Goal: Task Accomplishment & Management: Manage account settings

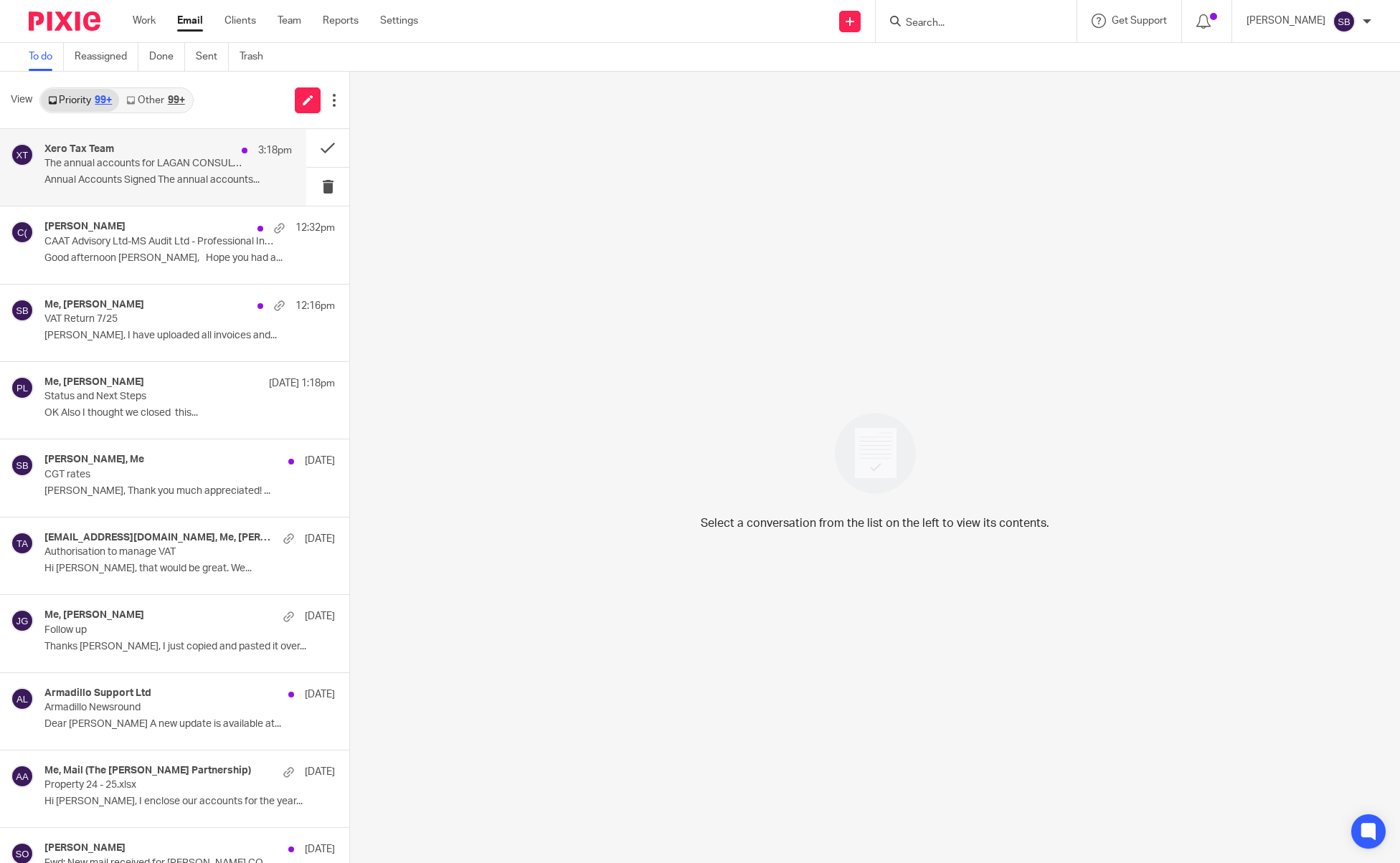
click at [126, 168] on p "The annual accounts for LAGAN CONSULTING LTD have been signed" at bounding box center [143, 164] width 198 height 12
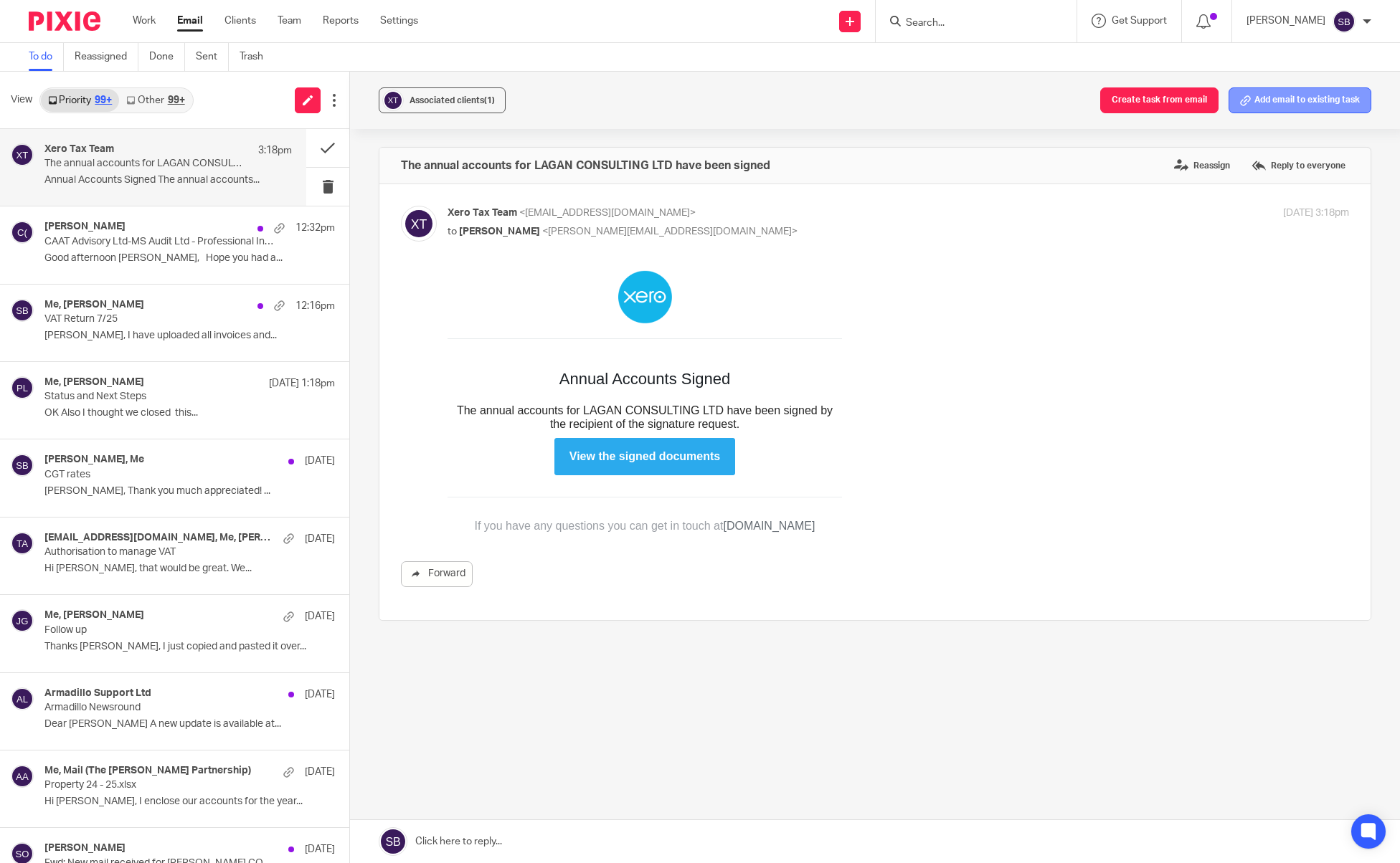
click at [1255, 102] on button "Add email to existing task" at bounding box center [1300, 100] width 142 height 25
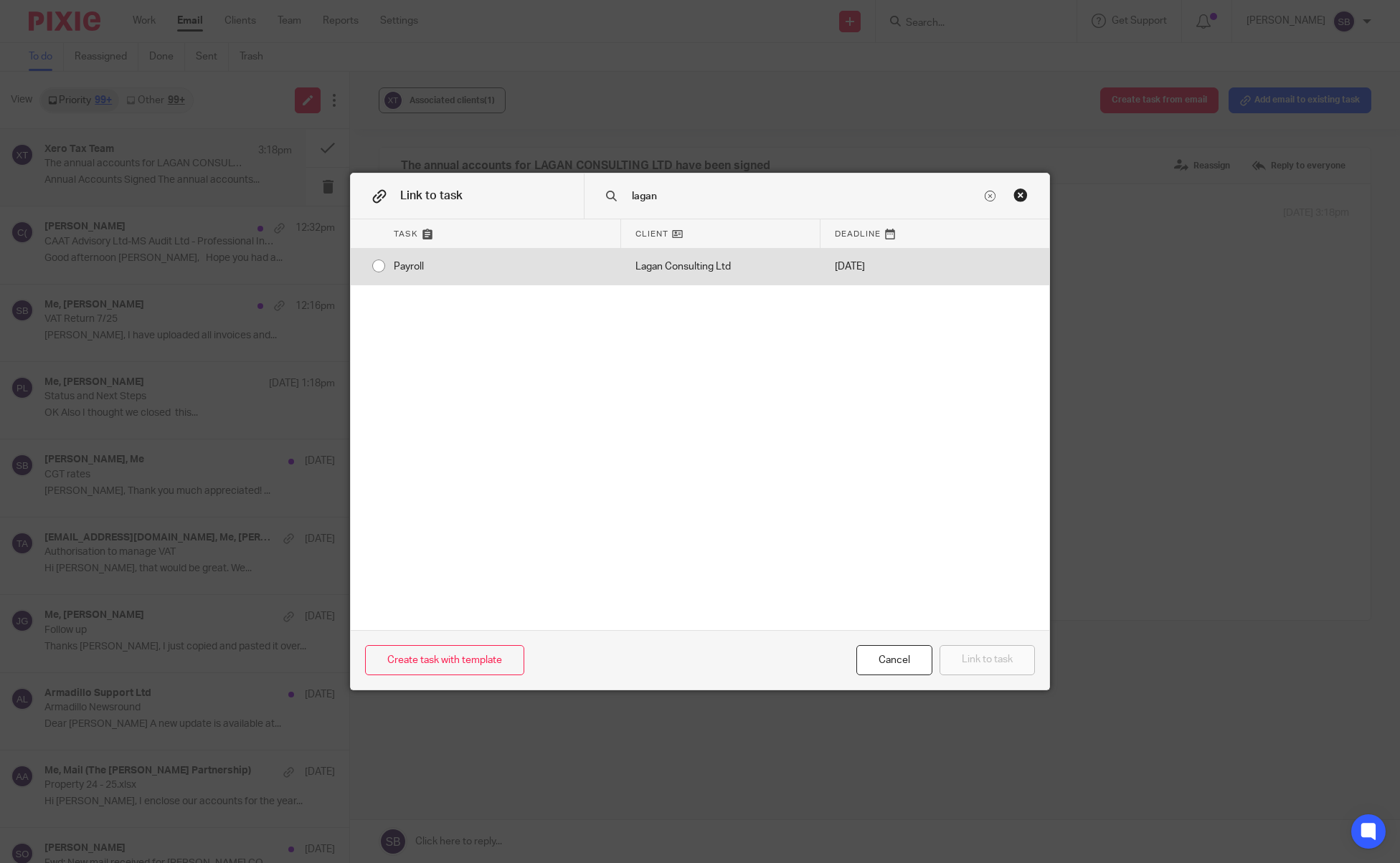
type input "lagan"
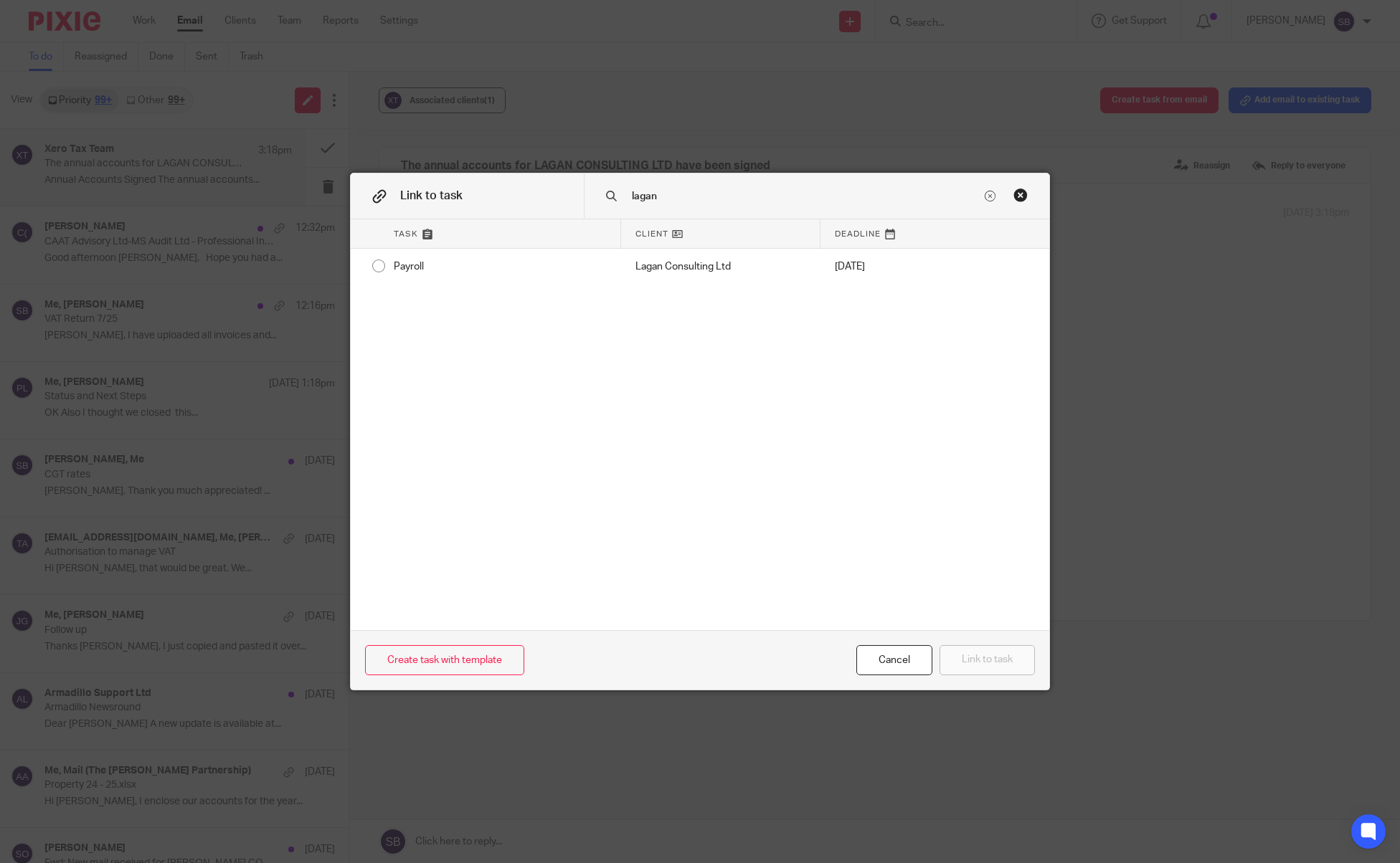
drag, startPoint x: 645, startPoint y: 265, endPoint x: 716, endPoint y: 138, distance: 145.5
click at [716, 138] on div "Link to task lagan Task Client Deadline Payroll Lagan Consulting Ltd 26 Aug 202…" at bounding box center [700, 432] width 1400 height 863
click at [1017, 197] on div "Close this dialog window" at bounding box center [1021, 195] width 14 height 14
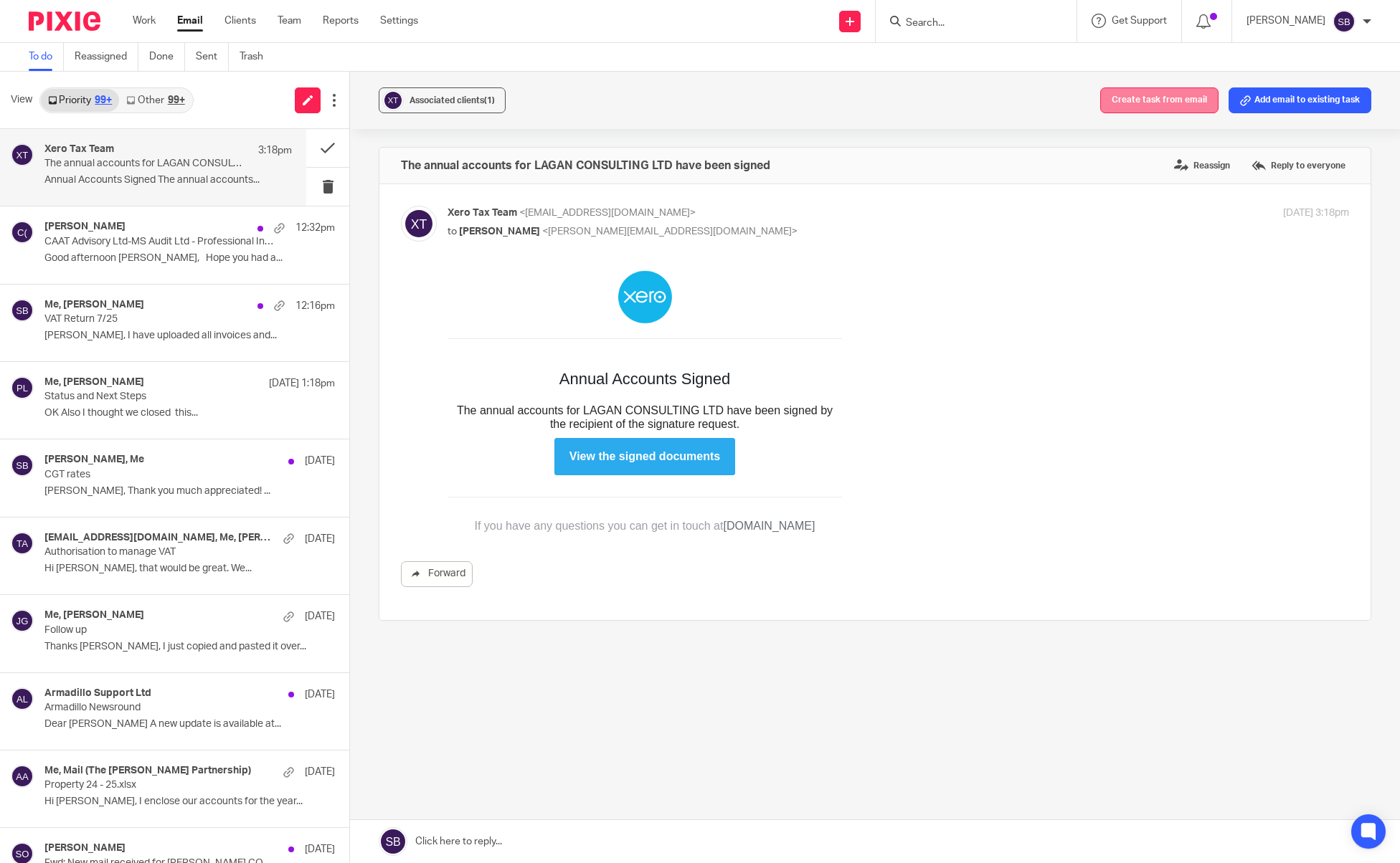
click at [1159, 97] on button "Create task from email" at bounding box center [1159, 100] width 118 height 25
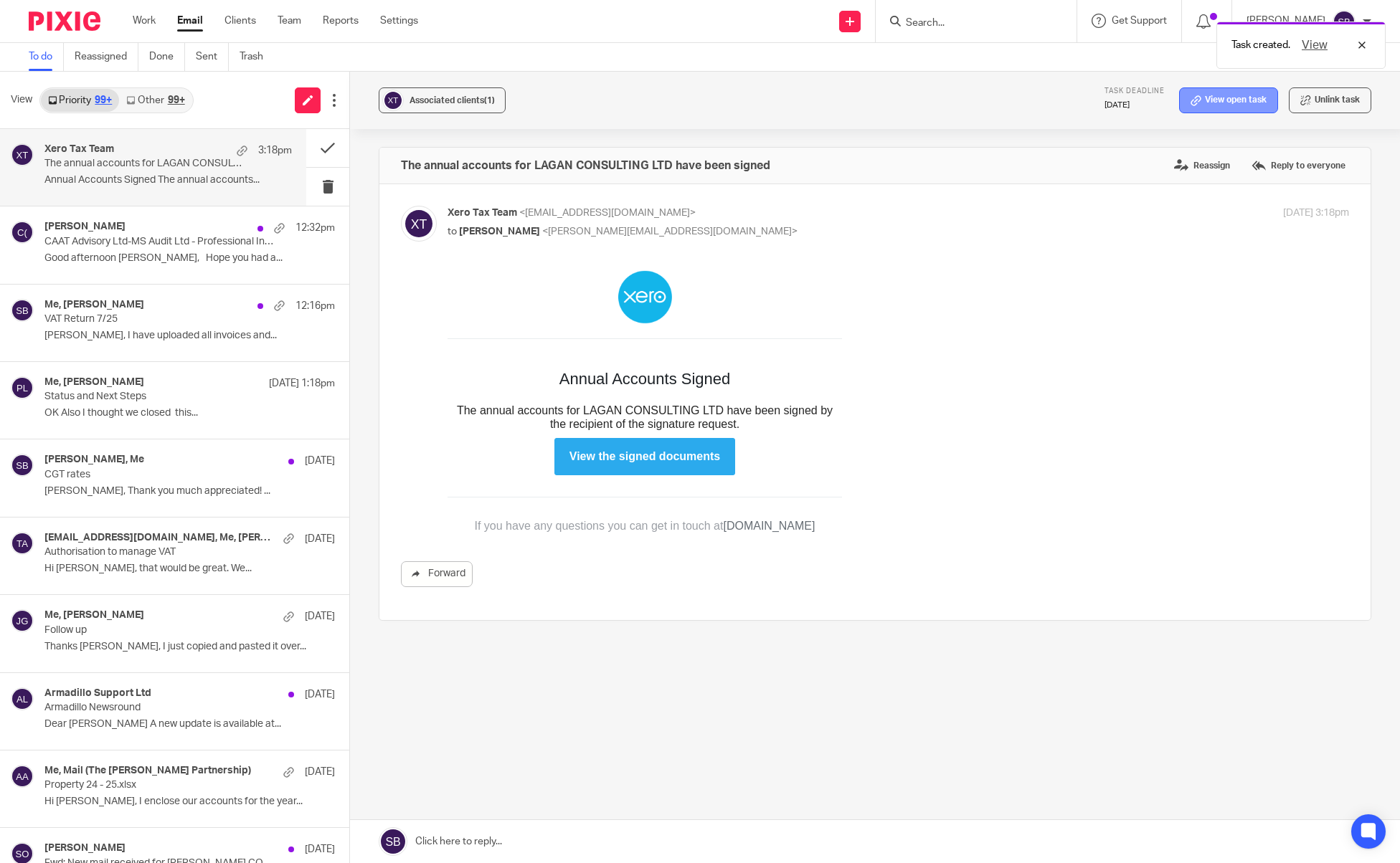
click at [1192, 100] on link "View open task" at bounding box center [1229, 100] width 99 height 25
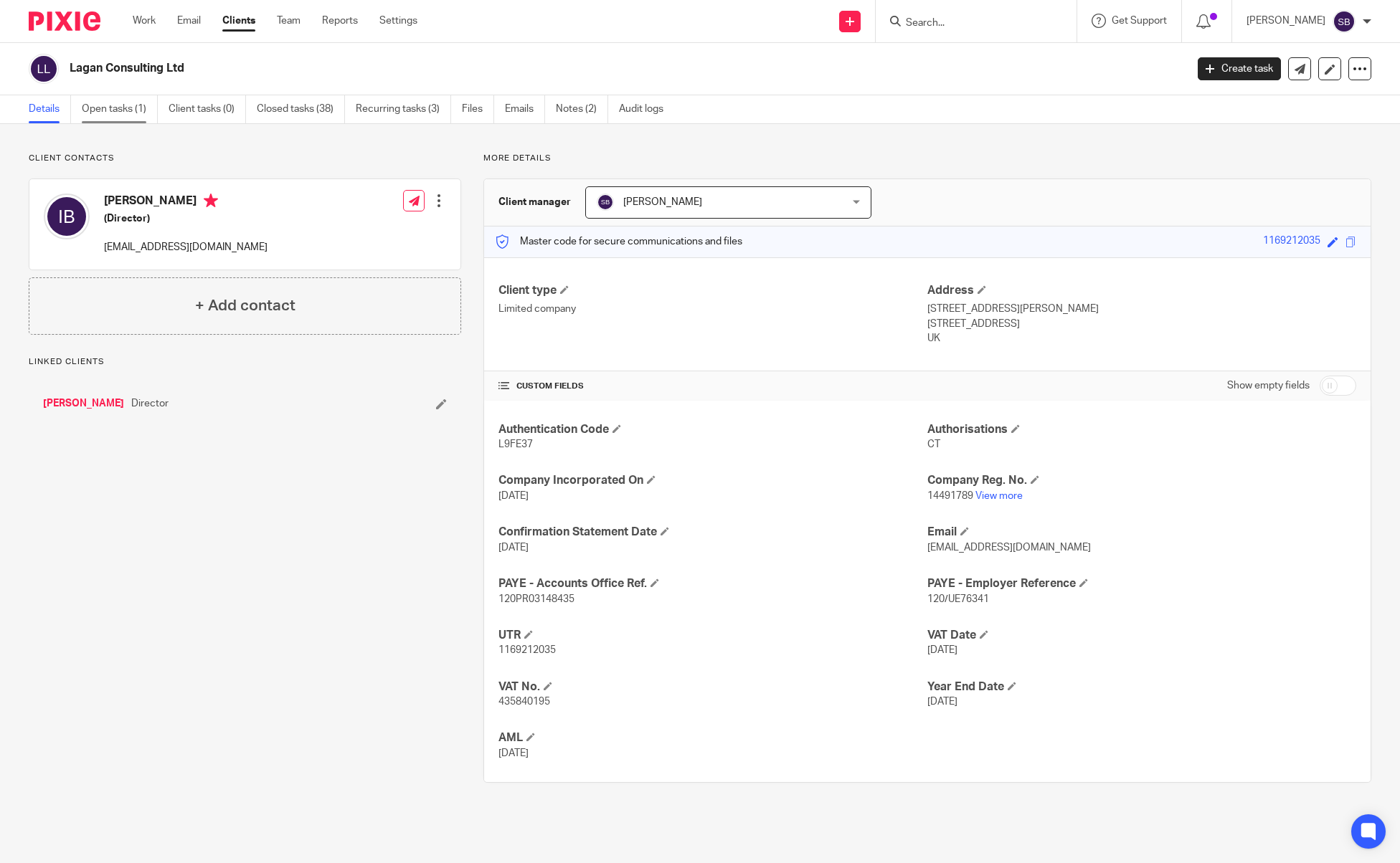
click at [114, 116] on link "Open tasks (1)" at bounding box center [119, 109] width 76 height 28
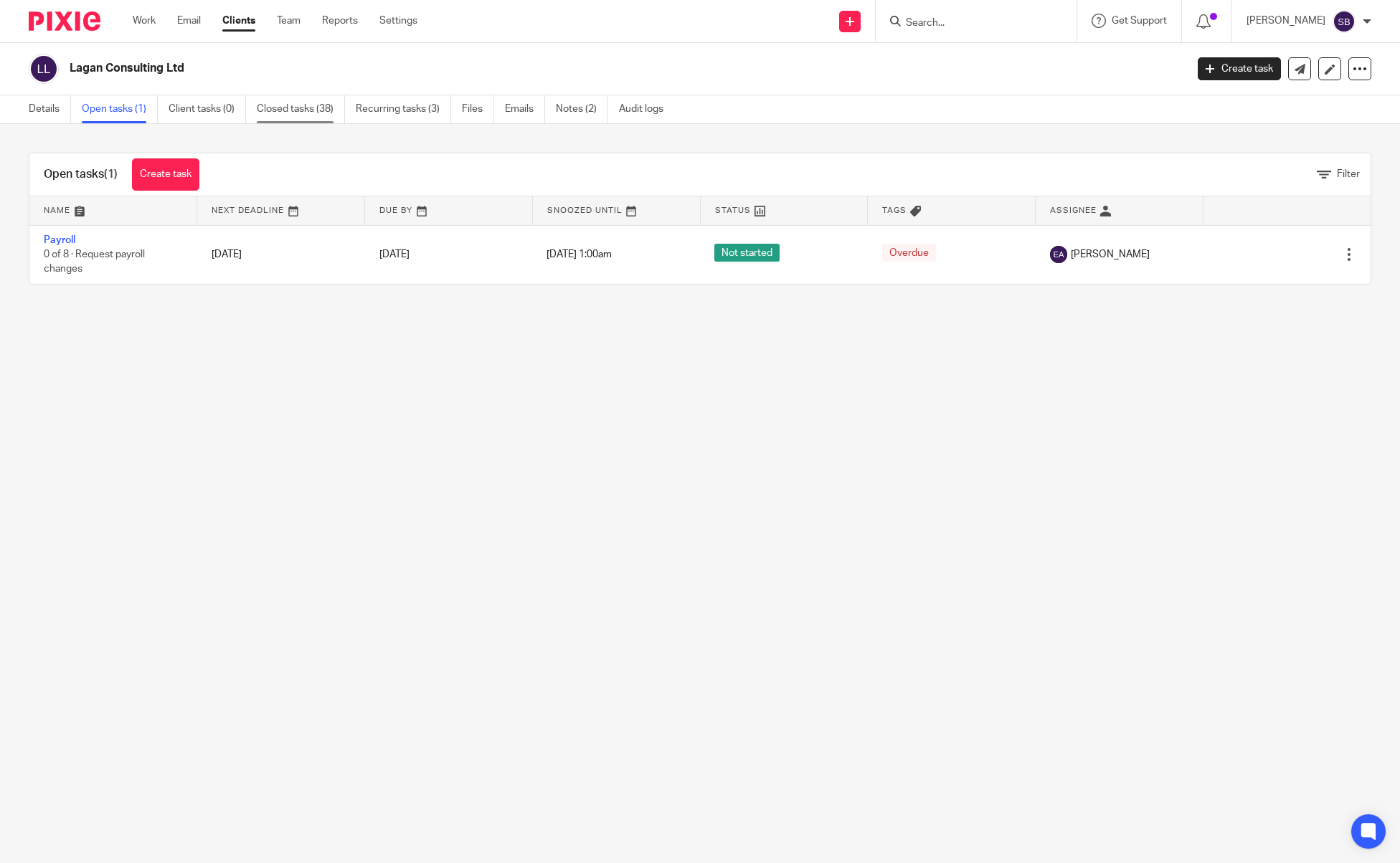
click at [301, 103] on link "Closed tasks (38)" at bounding box center [301, 109] width 88 height 28
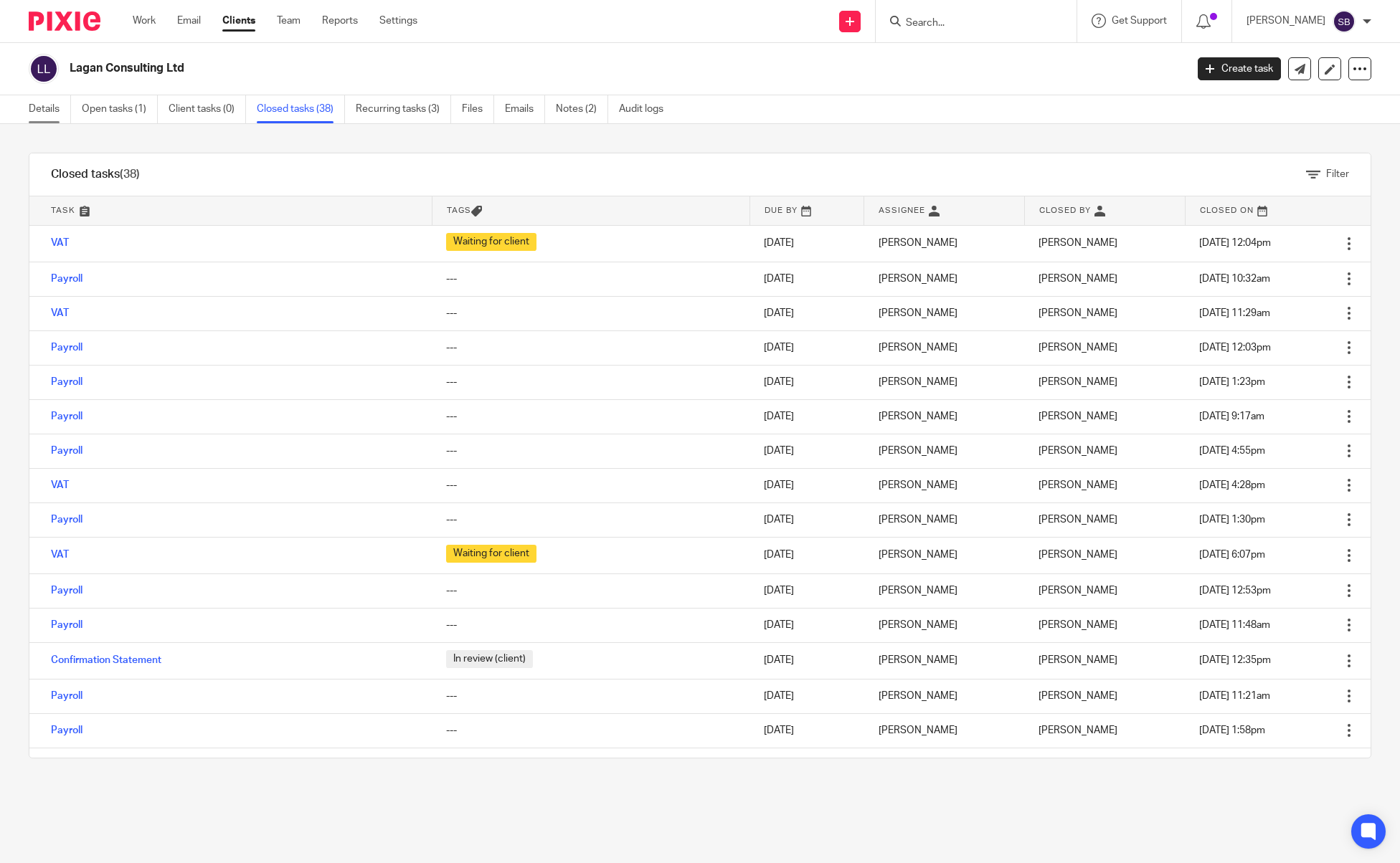
click at [56, 113] on link "Details" at bounding box center [49, 109] width 42 height 28
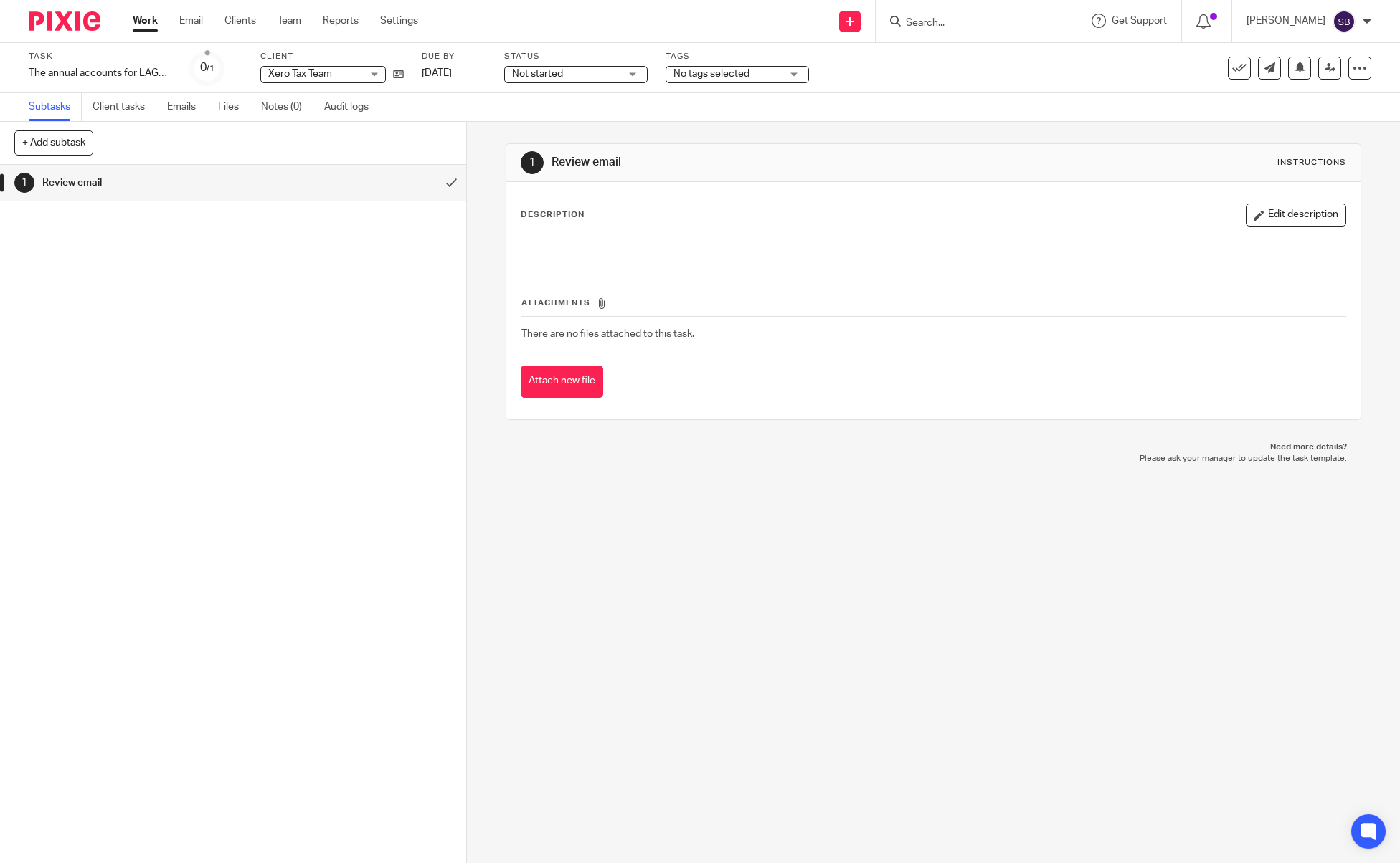
click at [337, 76] on span "Xero Tax Team" at bounding box center [315, 74] width 93 height 15
type input "laga"
click at [318, 139] on span "Lagan Consulting Ltd" at bounding box center [318, 139] width 95 height 10
click at [486, 74] on link "[DATE]" at bounding box center [454, 73] width 64 height 15
click at [197, 22] on link "Email" at bounding box center [191, 20] width 24 height 14
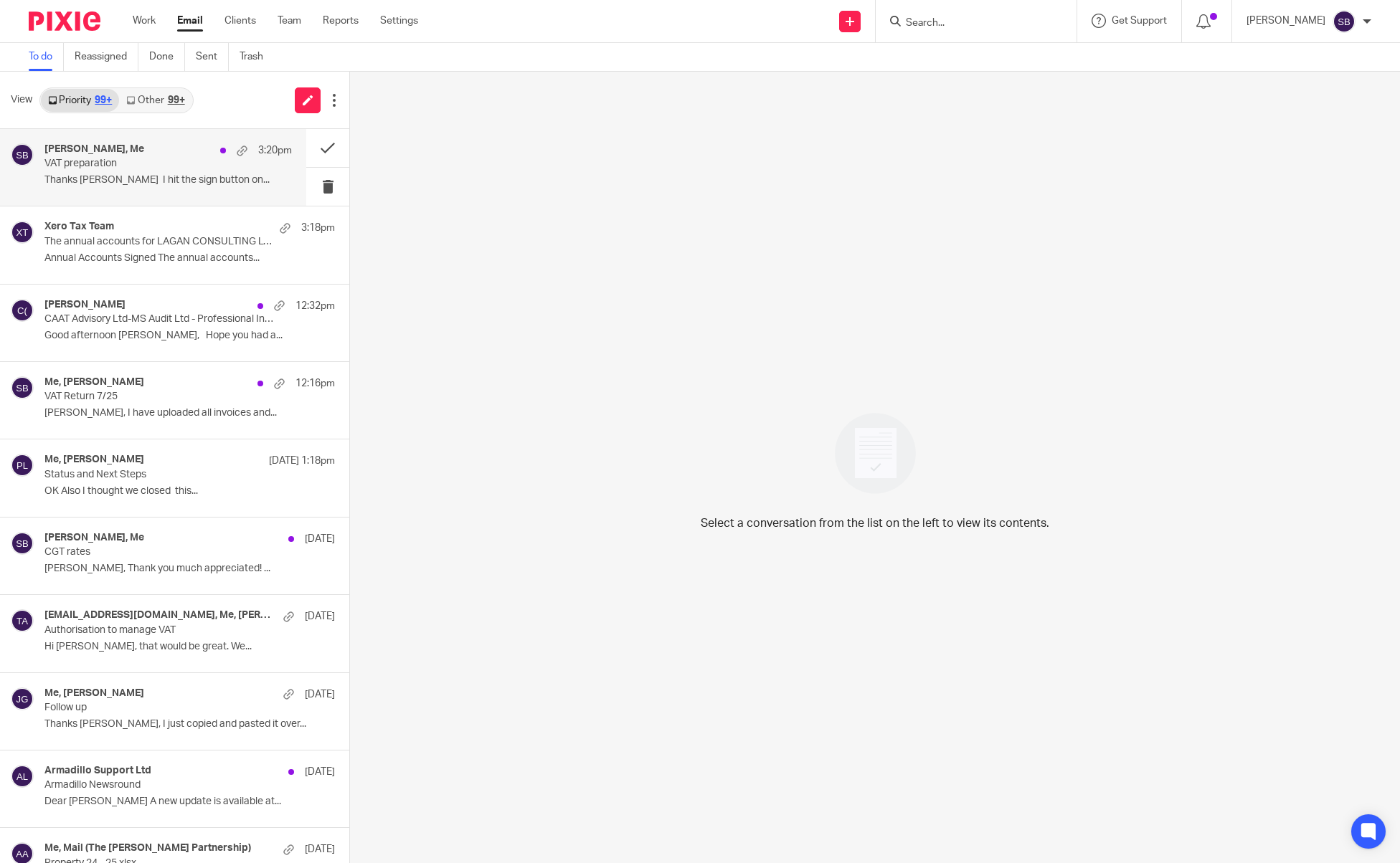
click at [187, 159] on p "VAT preparation" at bounding box center [143, 164] width 198 height 12
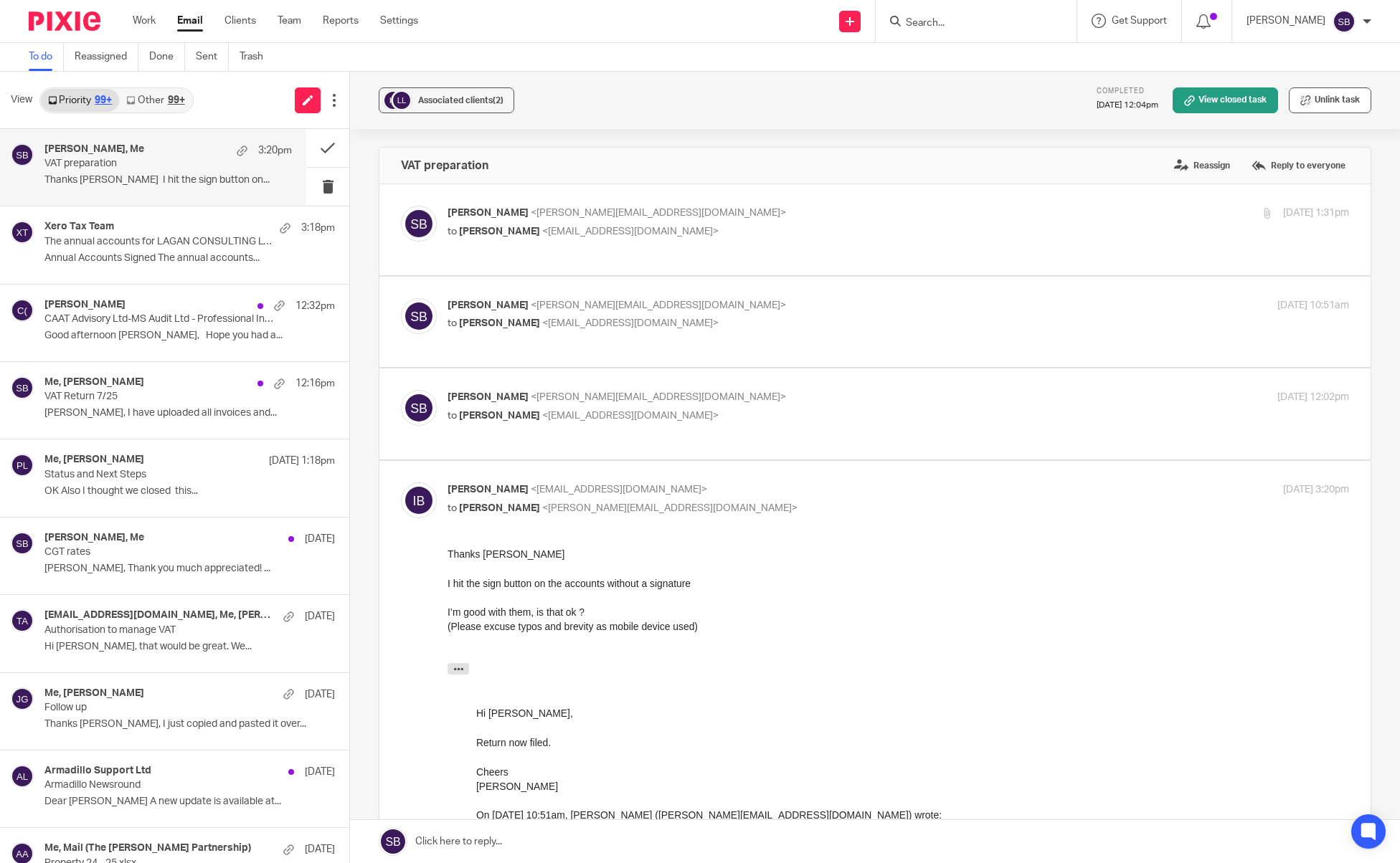
click at [1300, 102] on button "Unlink task" at bounding box center [1330, 100] width 82 height 25
click at [1270, 103] on button "Add email to existing task" at bounding box center [1300, 100] width 142 height 25
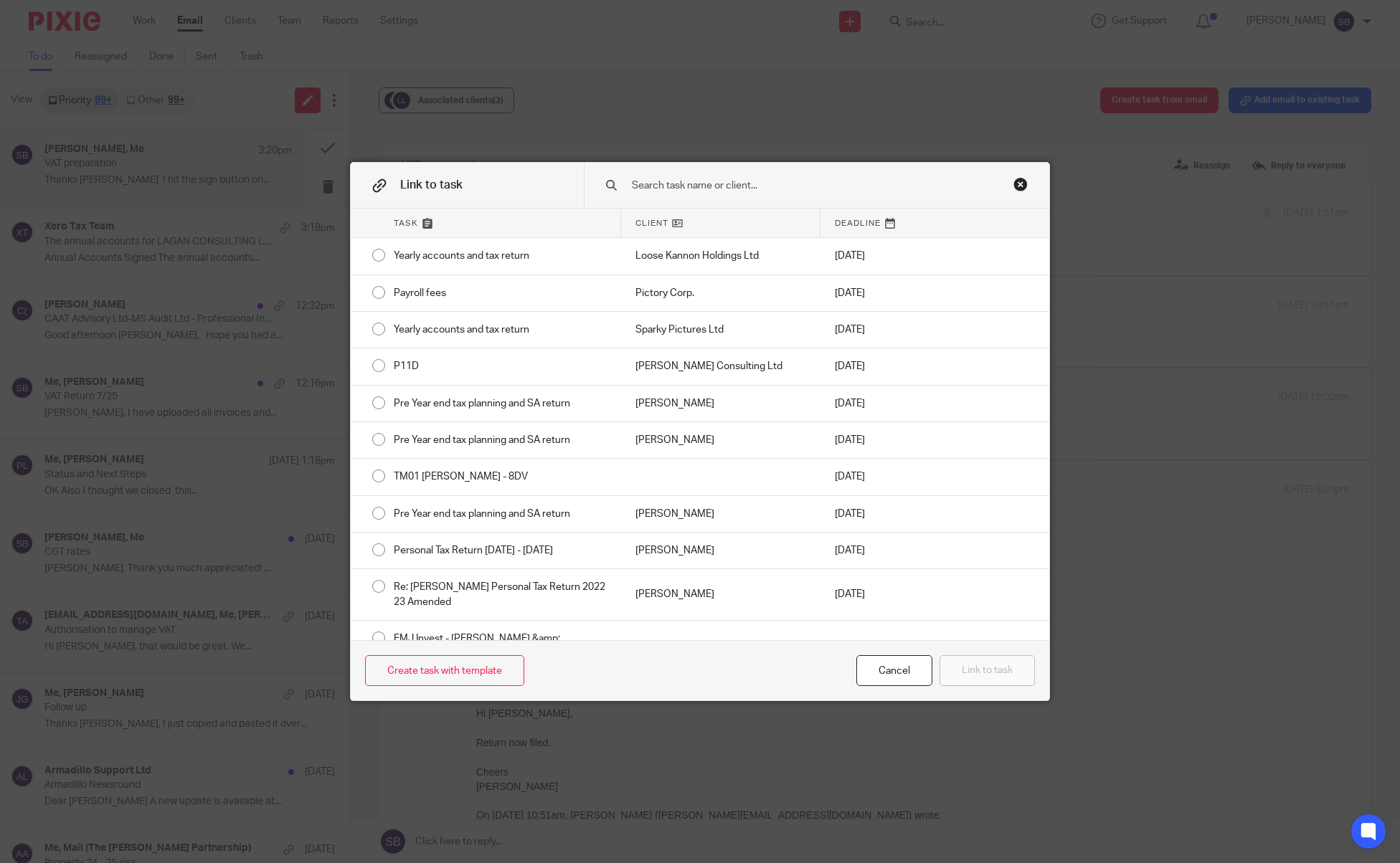
click at [765, 190] on input "text" at bounding box center [806, 185] width 351 height 16
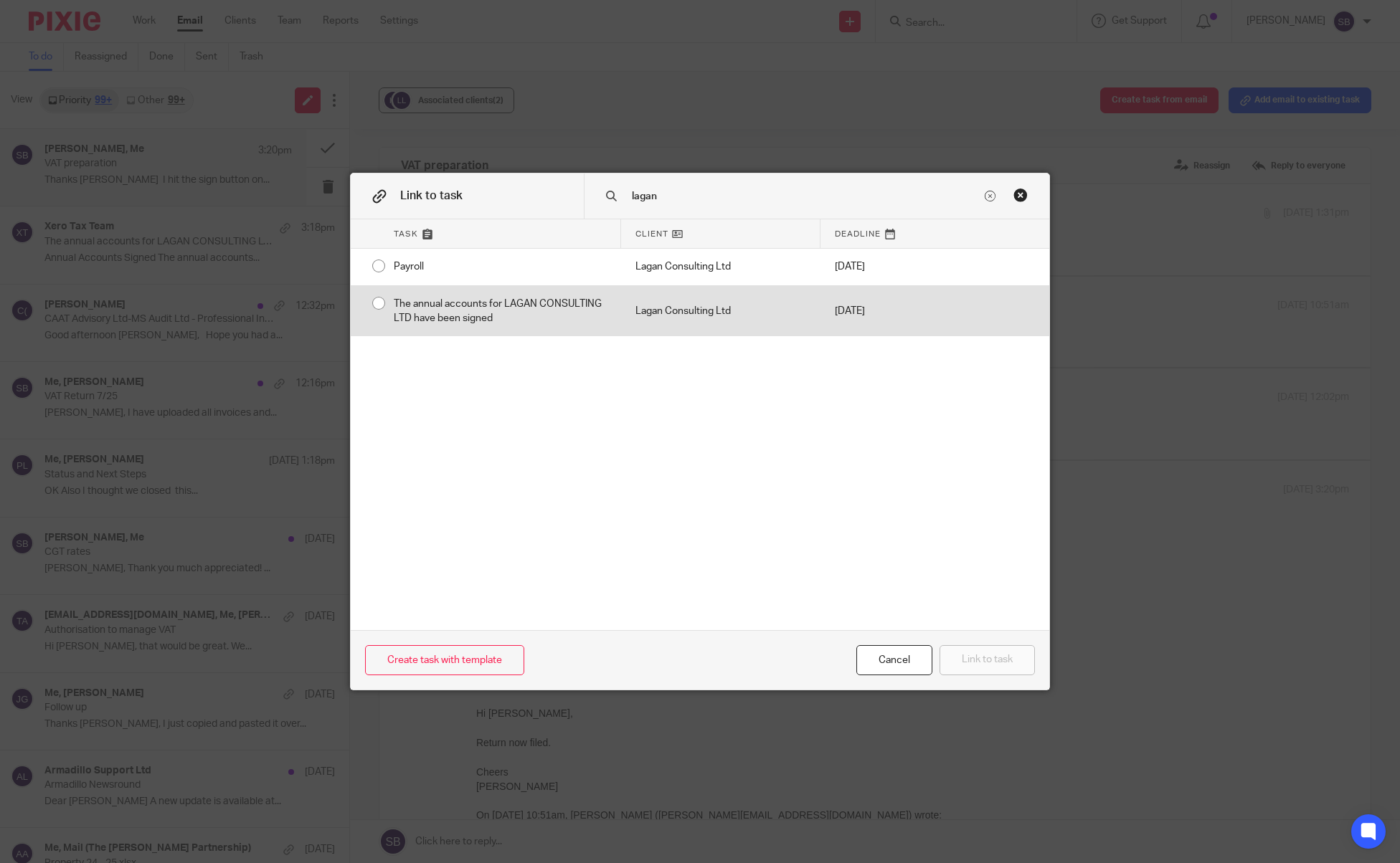
type input "lagan"
click at [551, 306] on div "The annual accounts for LAGAN CONSULTING LTD have been signed" at bounding box center [500, 312] width 242 height 51
radio input "true"
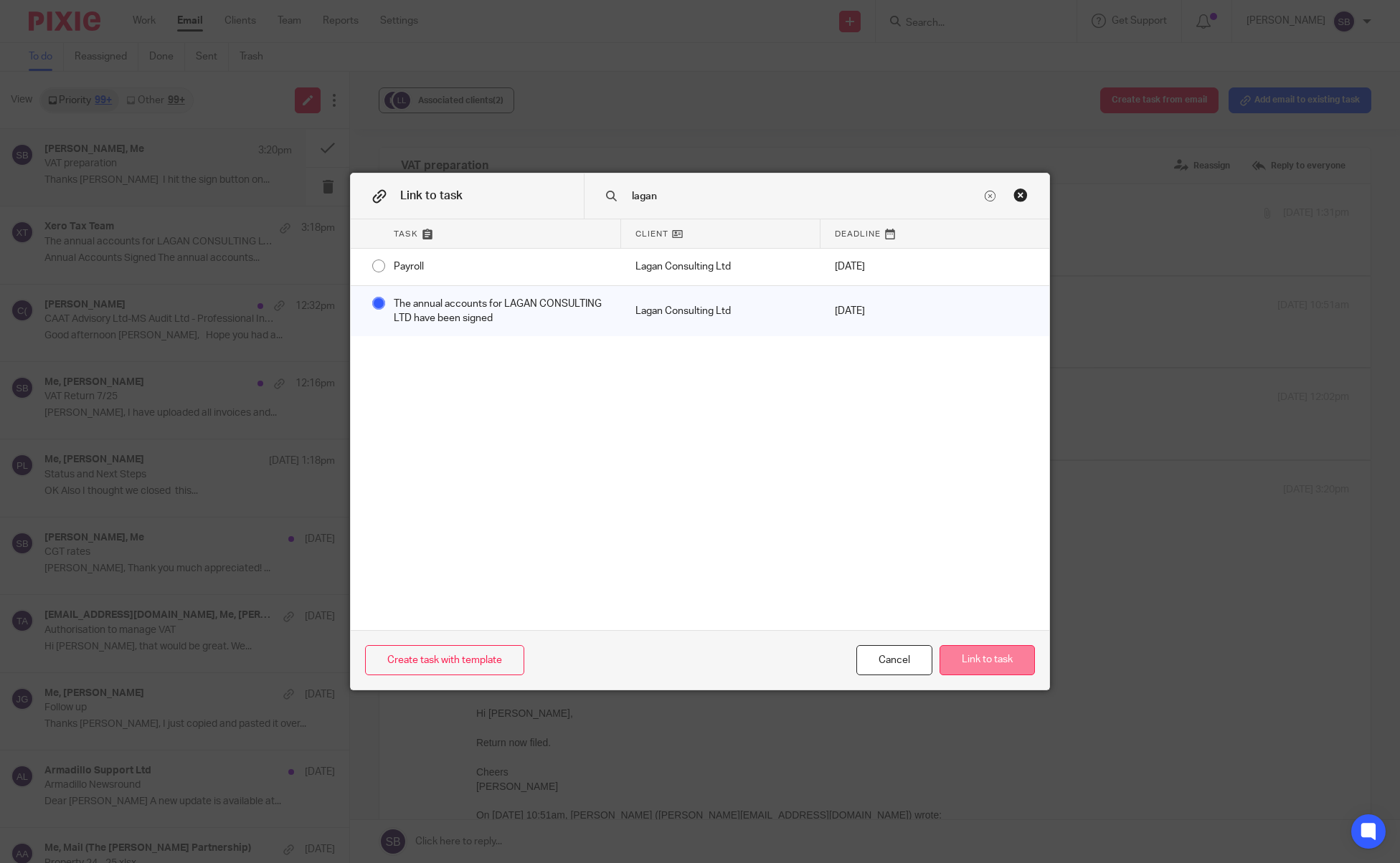
click at [997, 659] on button "Link to task" at bounding box center [987, 660] width 95 height 31
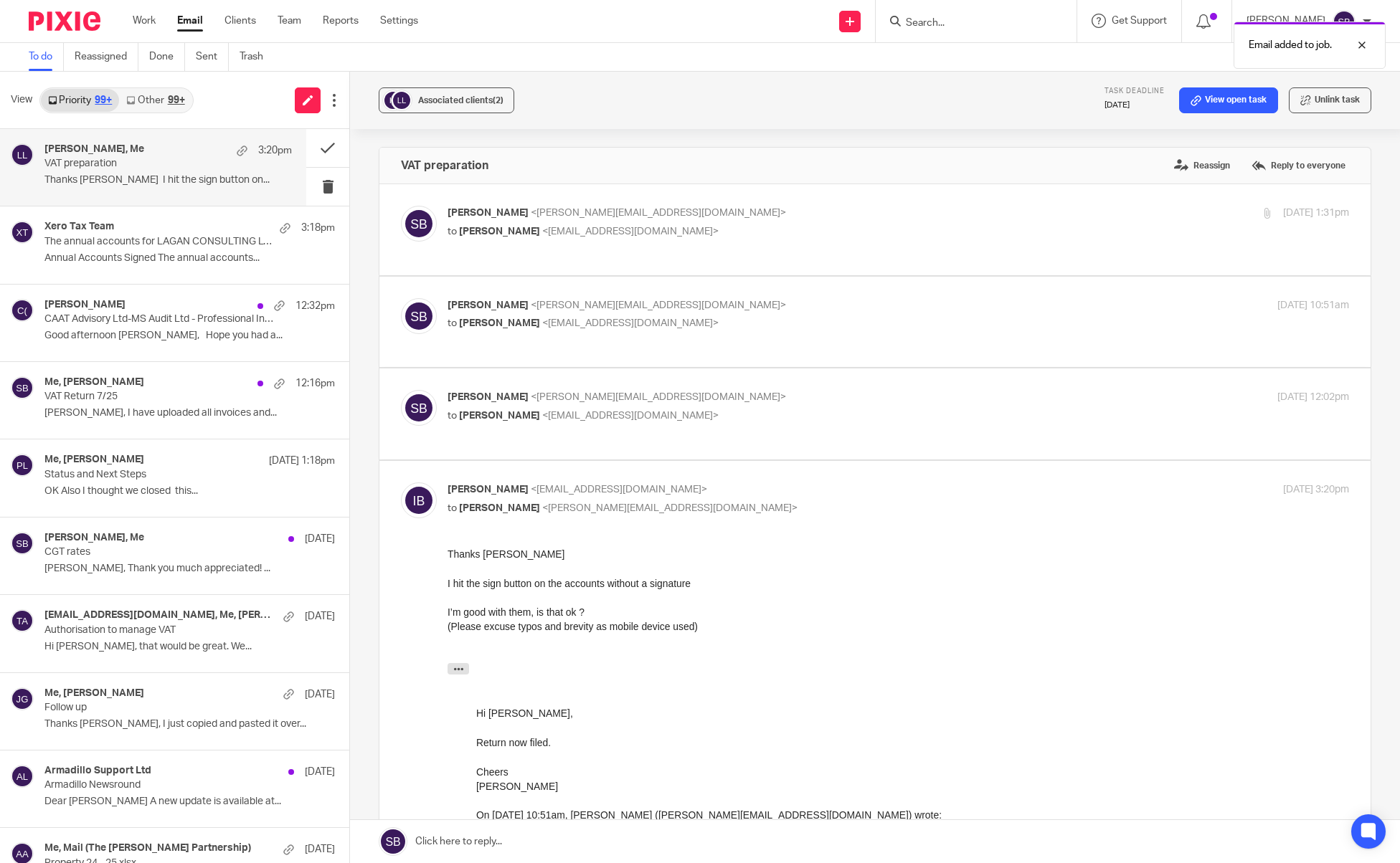
click at [456, 838] on link at bounding box center [875, 841] width 1050 height 43
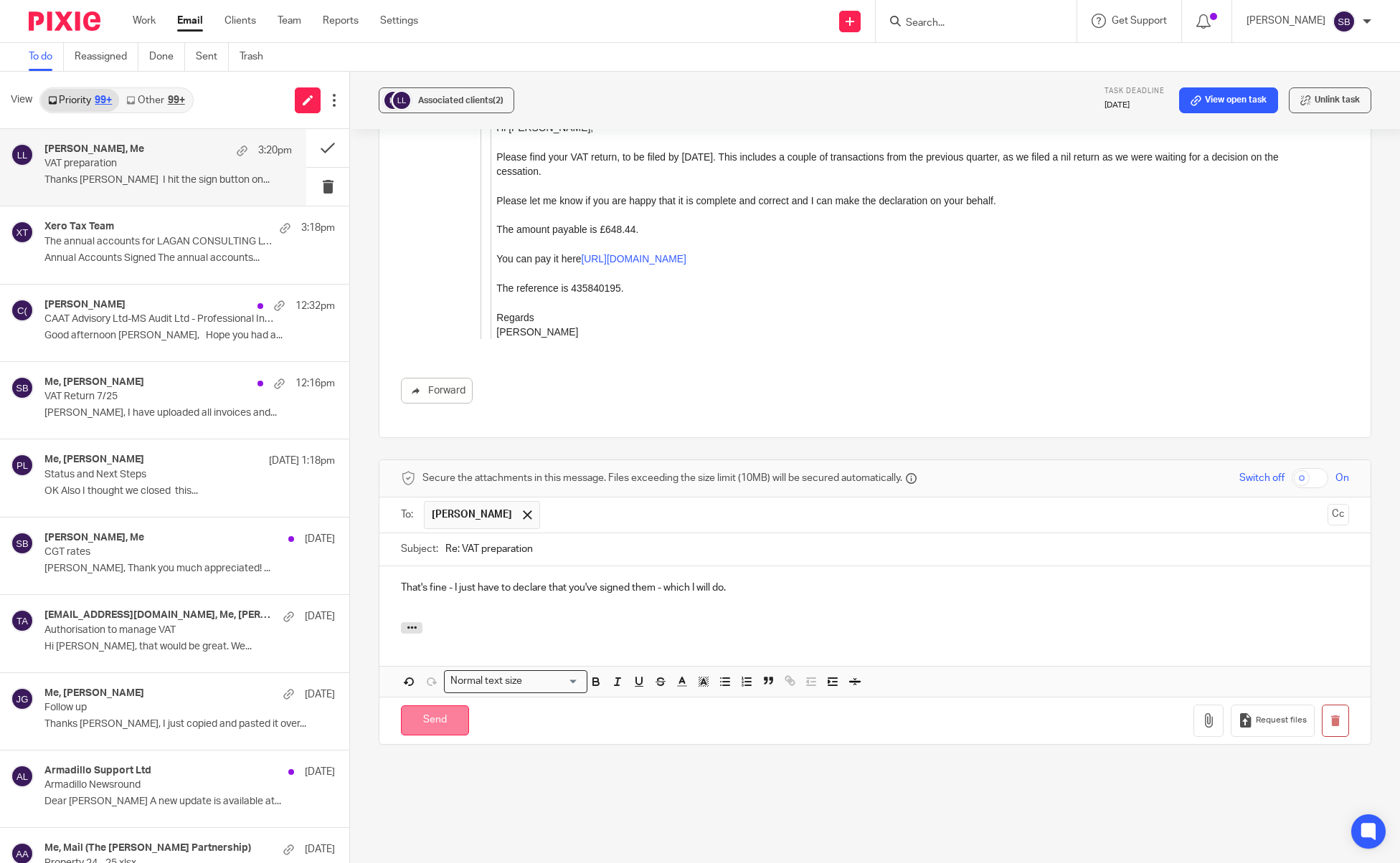
click at [442, 706] on input "Send" at bounding box center [435, 721] width 68 height 31
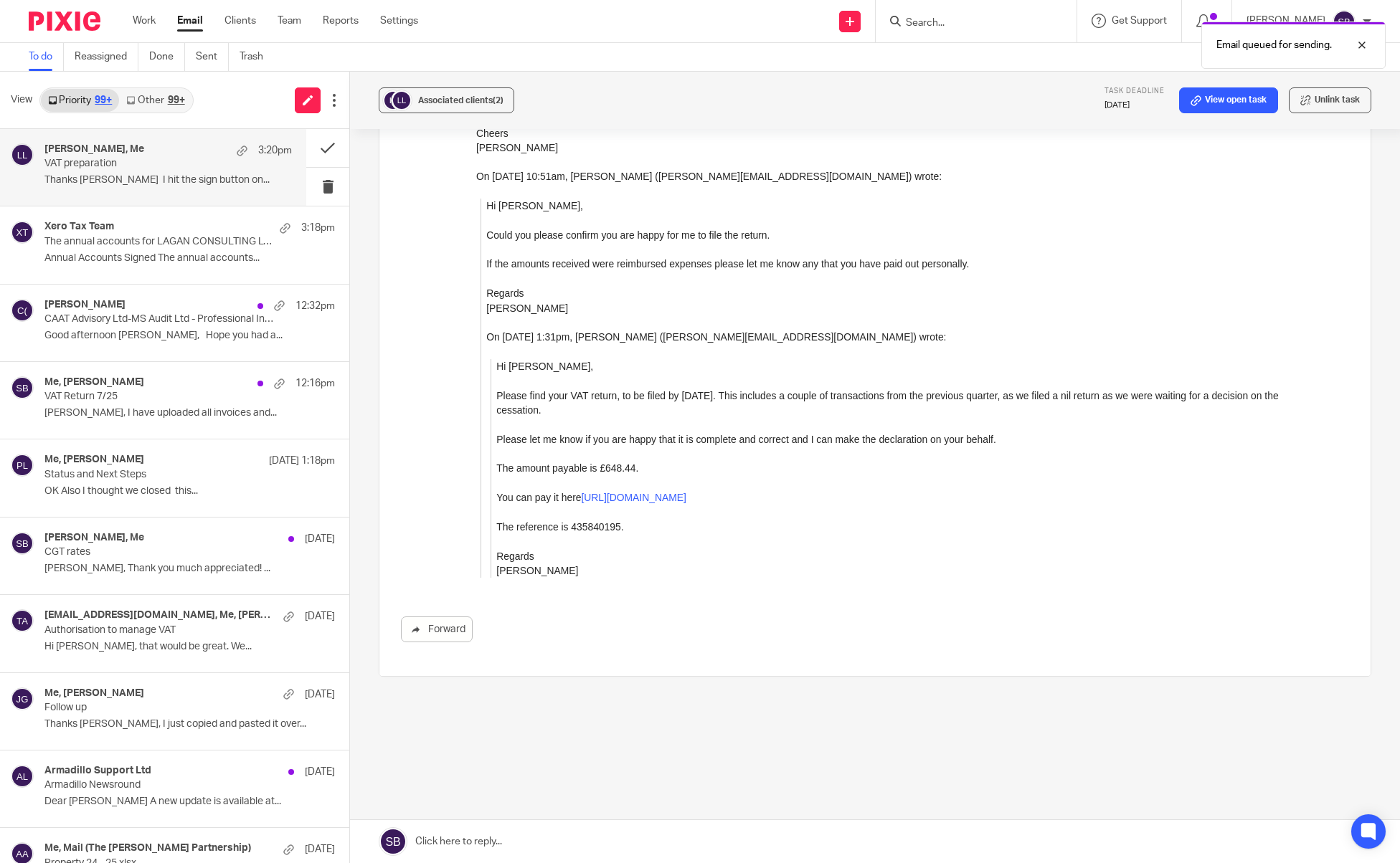
scroll to position [627, 0]
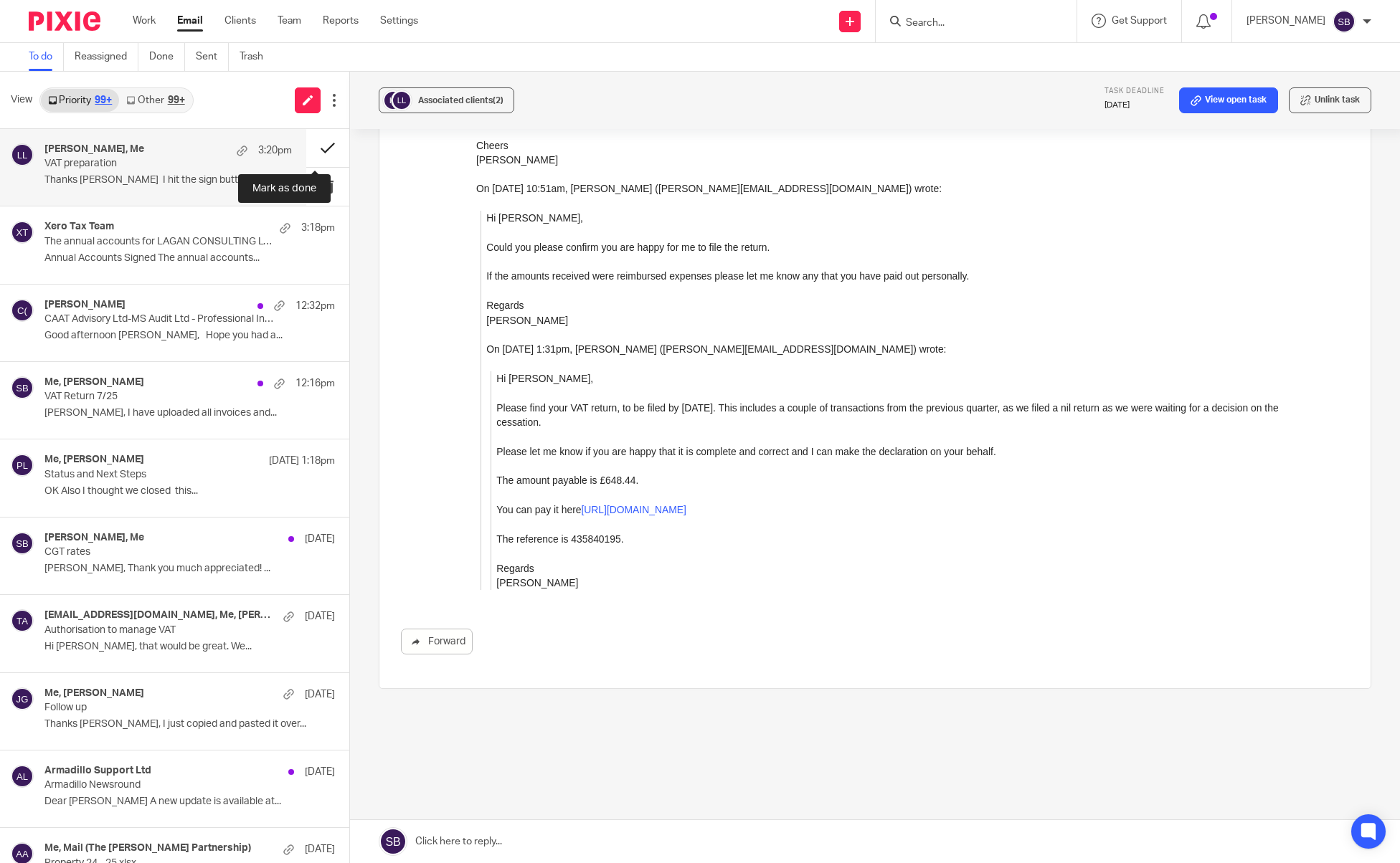
click at [310, 150] on button at bounding box center [328, 148] width 43 height 38
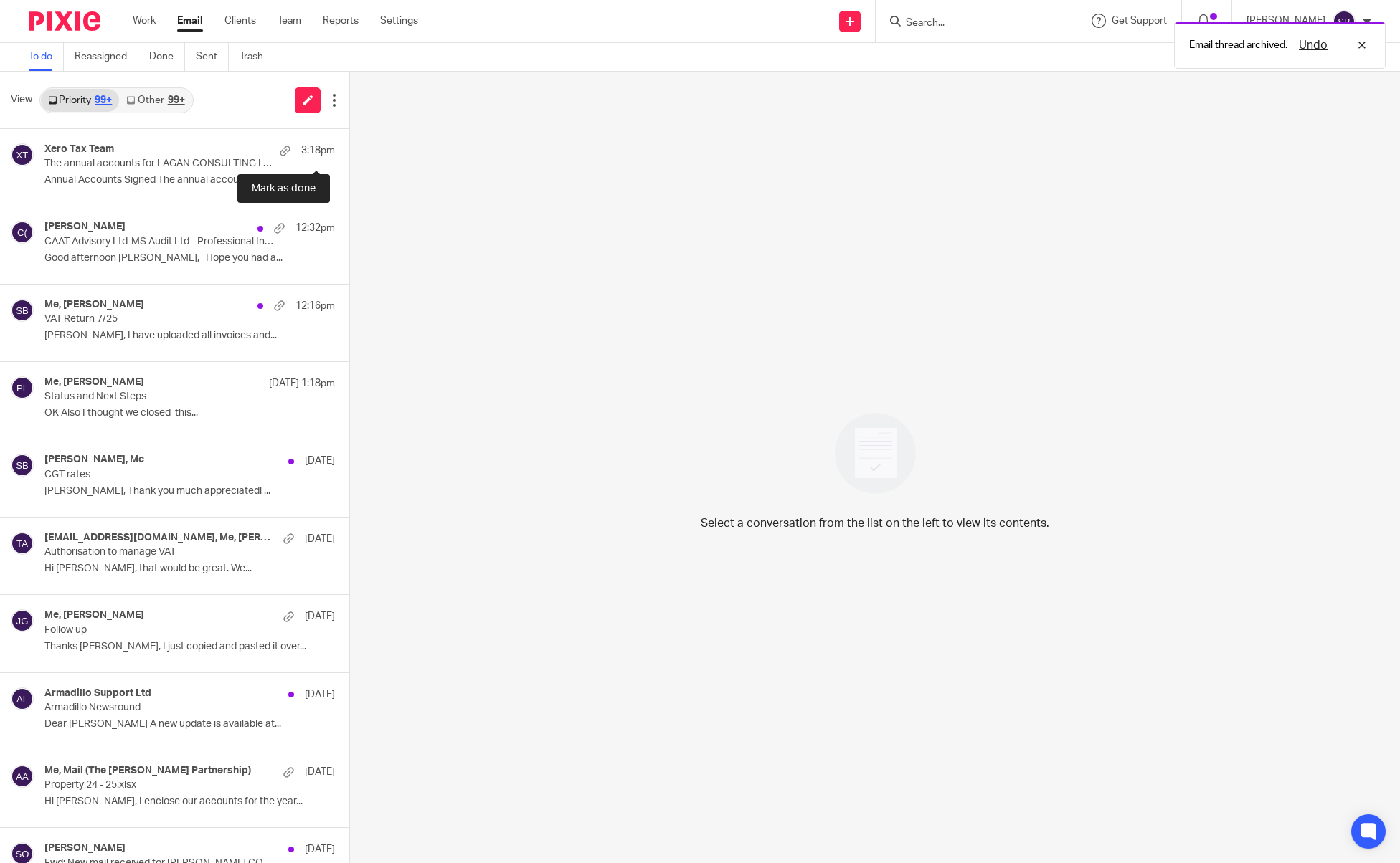
click at [349, 150] on button at bounding box center [354, 148] width 11 height 38
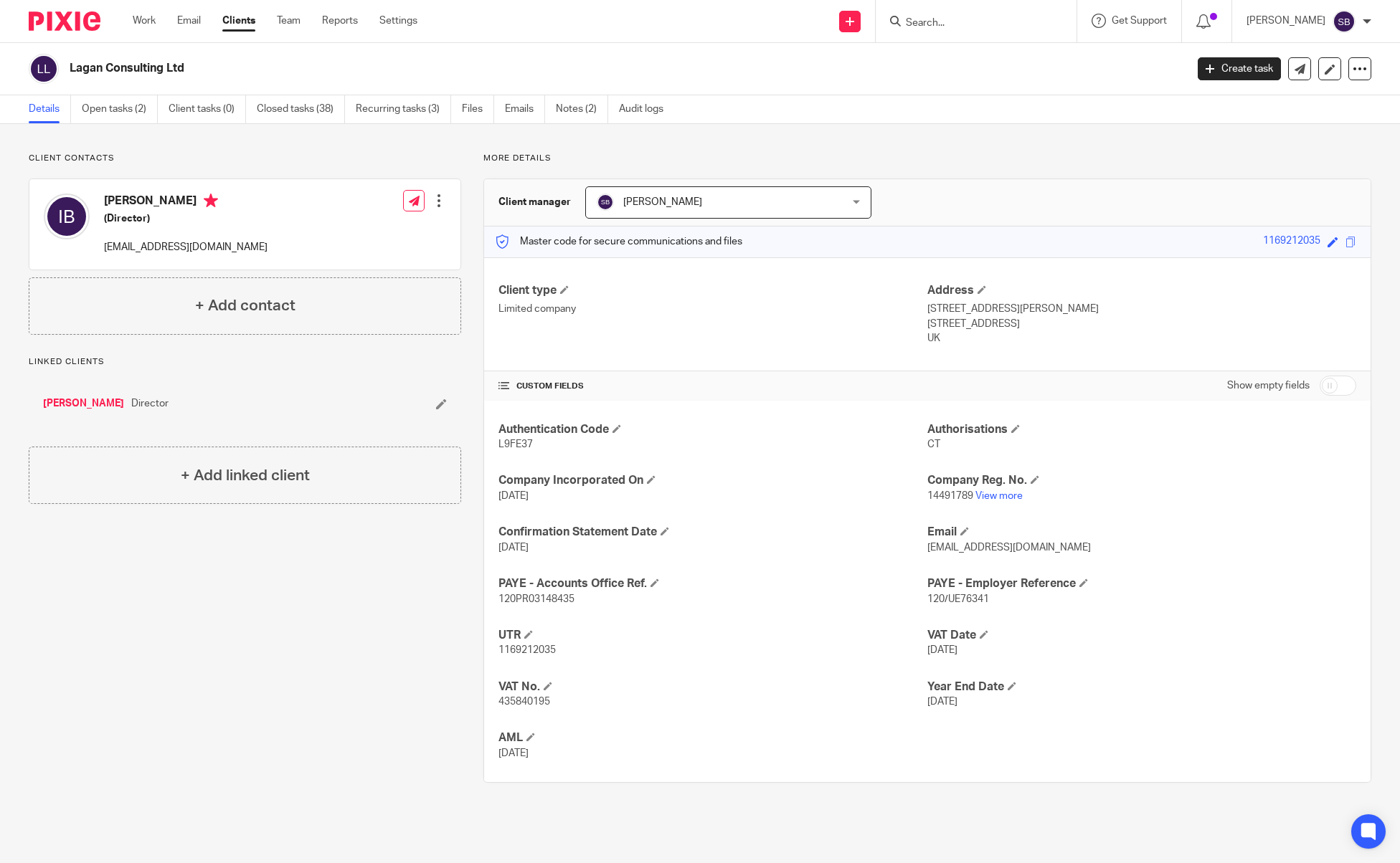
click at [519, 443] on span "L9FE37" at bounding box center [516, 444] width 34 height 10
copy span "L9FE37"
click at [110, 106] on link "Open tasks (2)" at bounding box center [119, 109] width 76 height 28
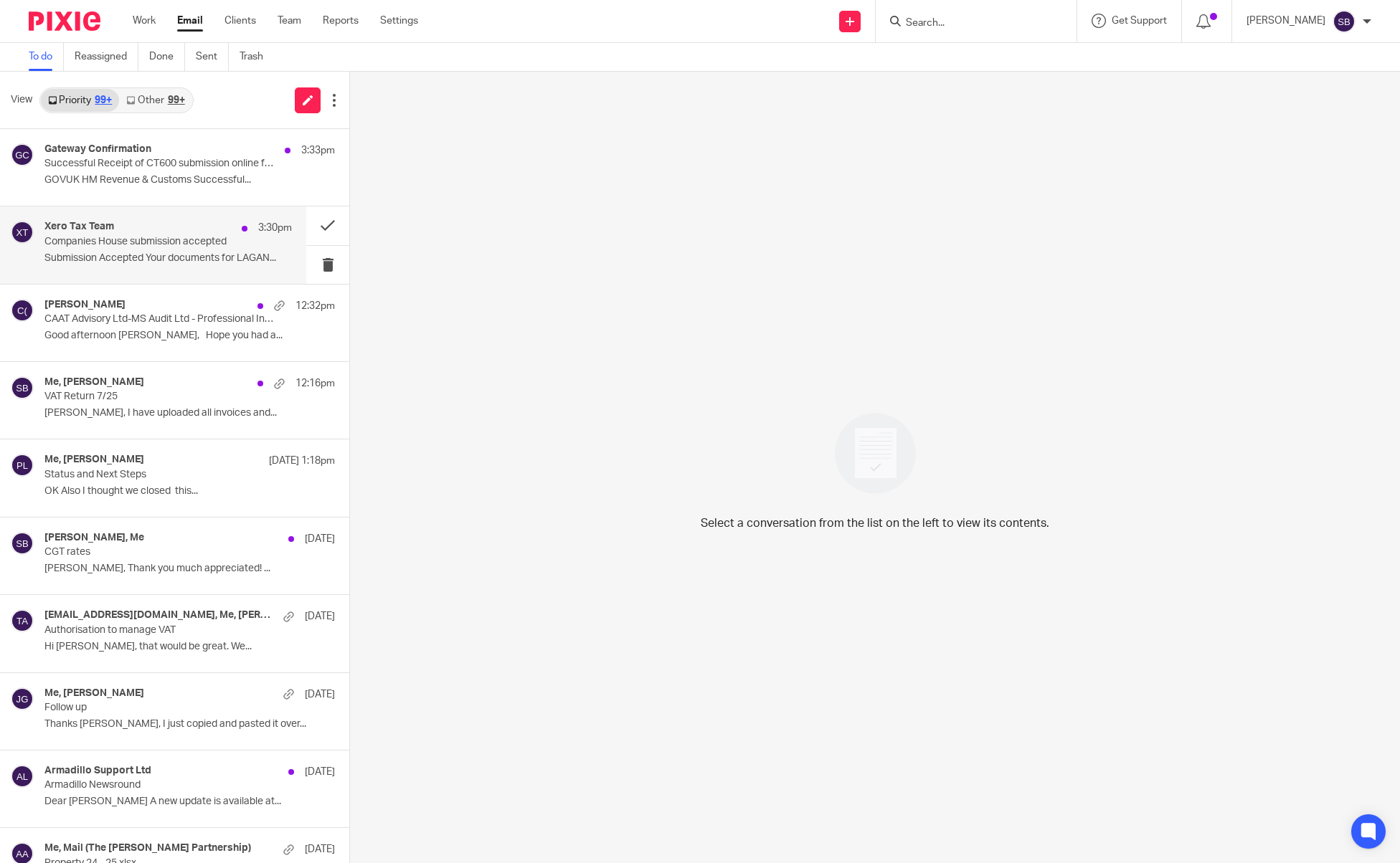
click at [165, 256] on p "Submission Accepted Your documents for LAGAN..." at bounding box center [168, 258] width 247 height 12
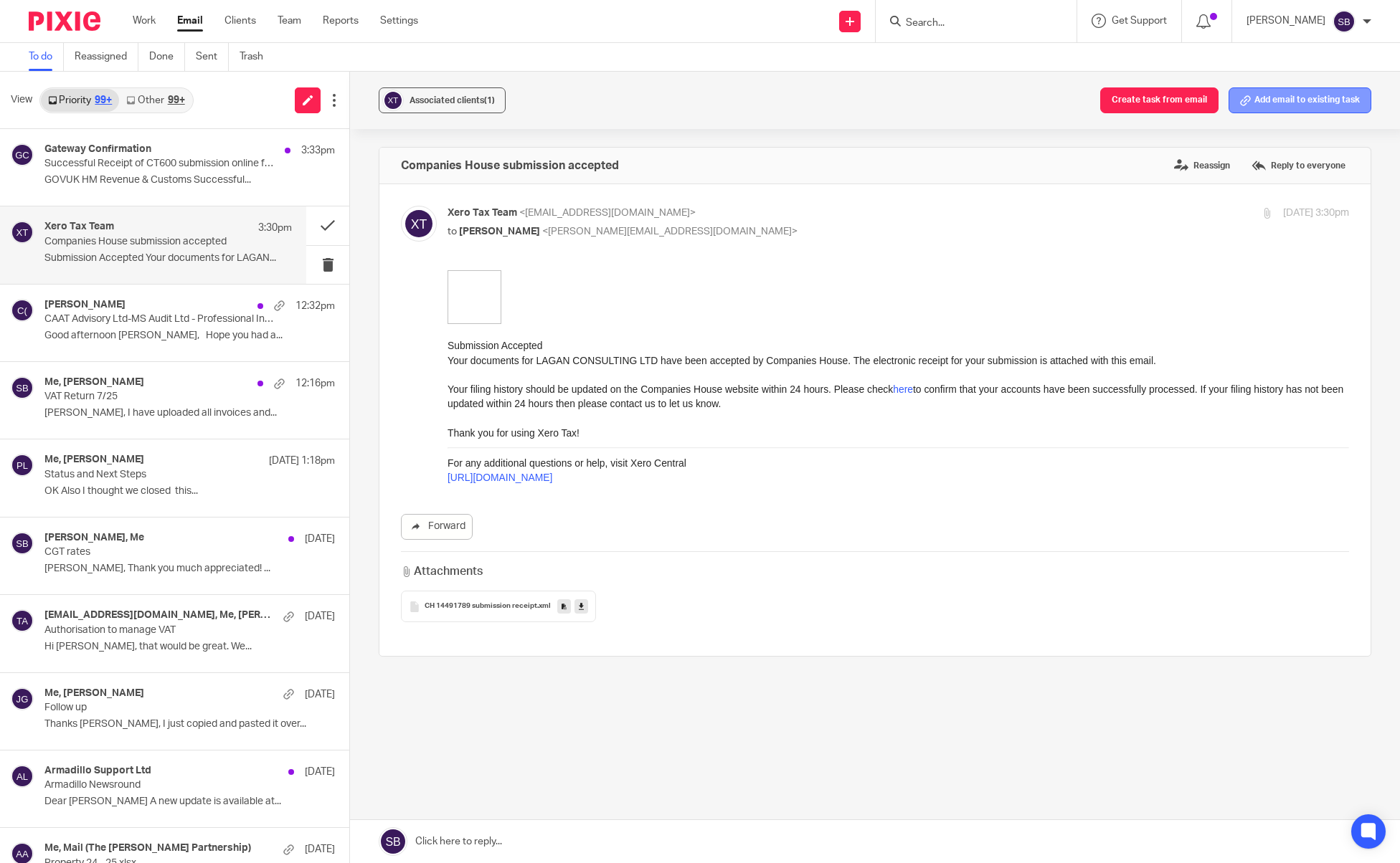
click at [1309, 95] on button "Add email to existing task" at bounding box center [1300, 100] width 142 height 25
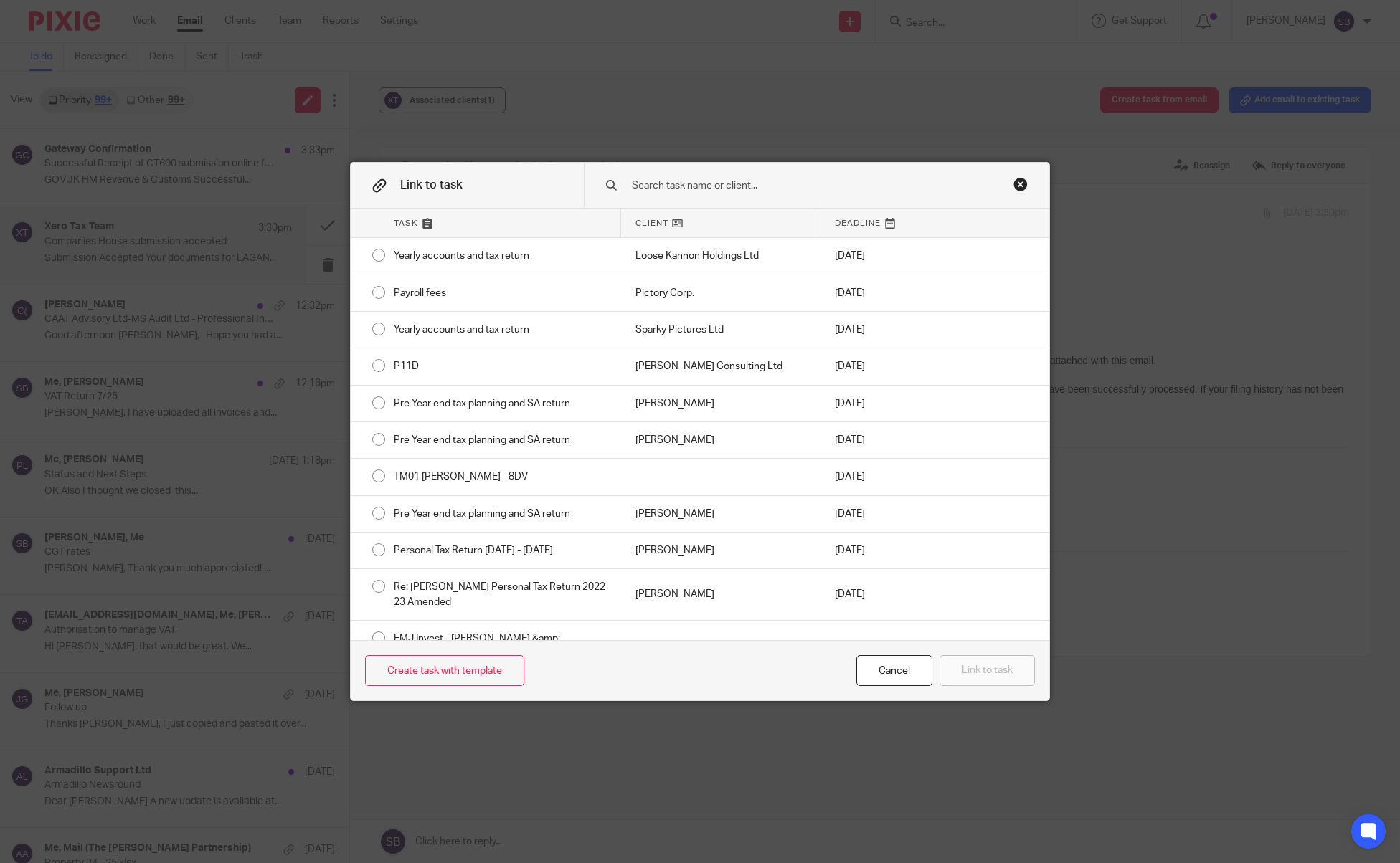
click at [853, 191] on input "text" at bounding box center [806, 185] width 351 height 16
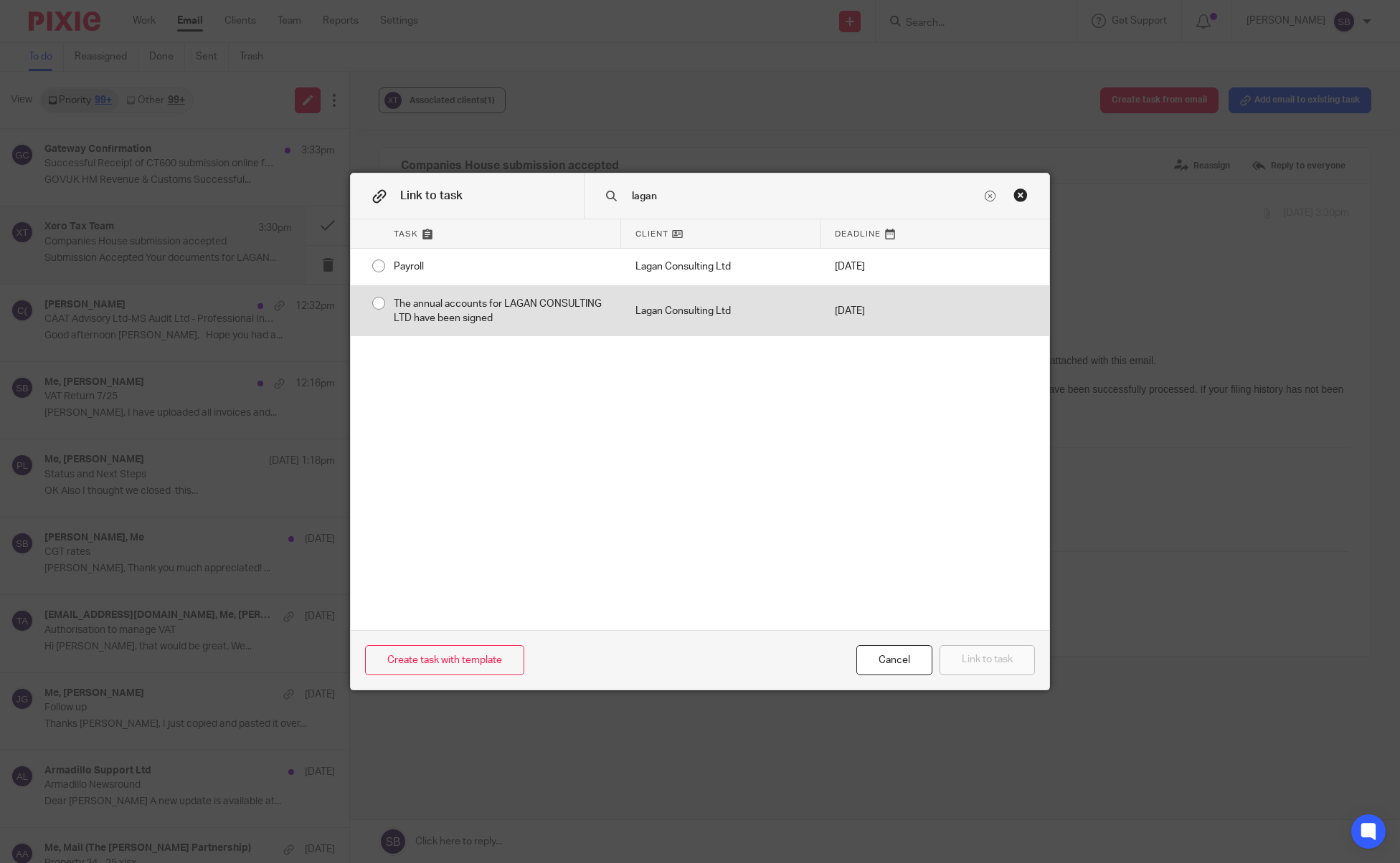
type input "lagan"
click at [742, 303] on div "Lagan Consulting Ltd" at bounding box center [721, 312] width 199 height 51
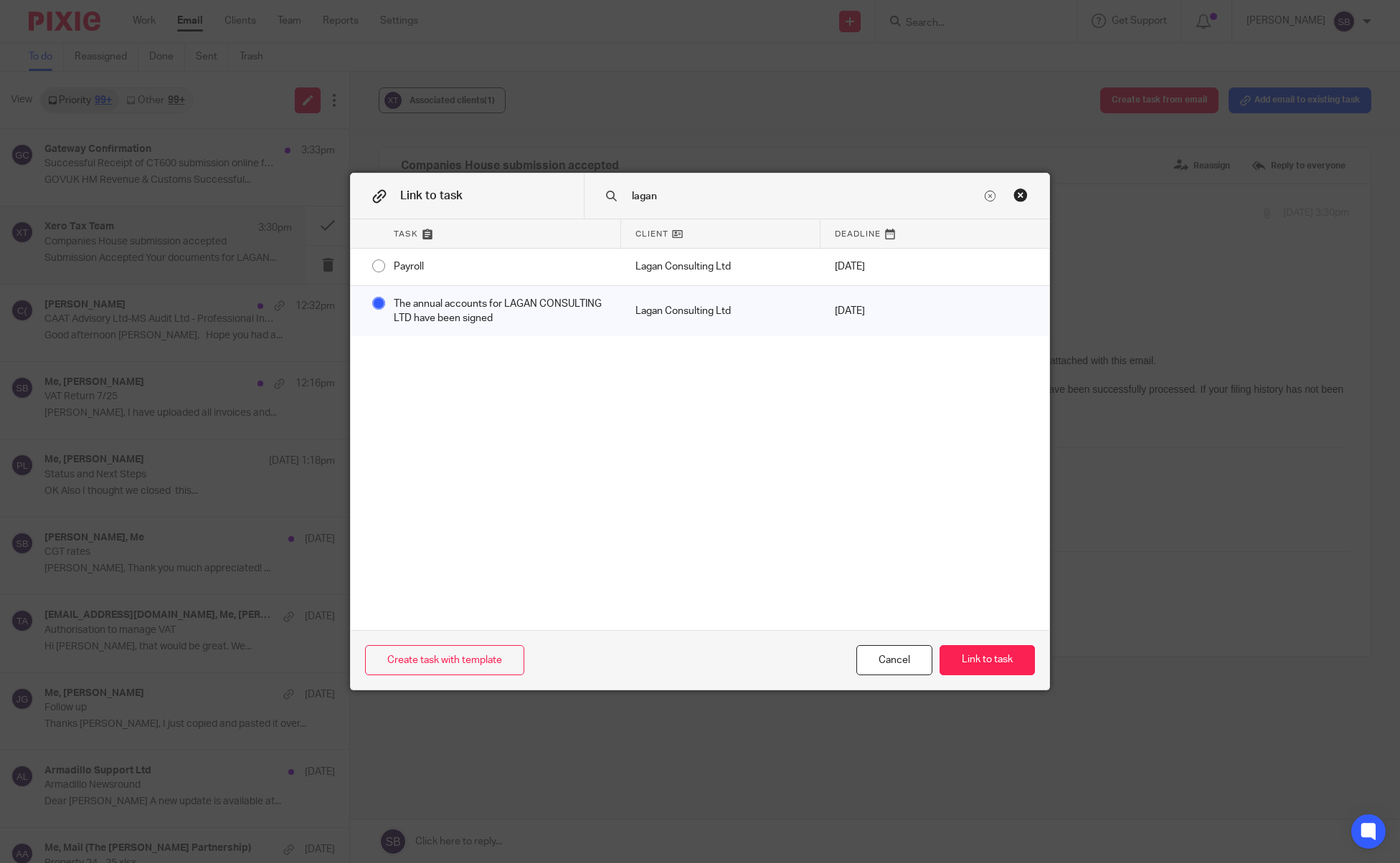
radio input "true"
click at [998, 666] on button "Link to task" at bounding box center [987, 660] width 95 height 31
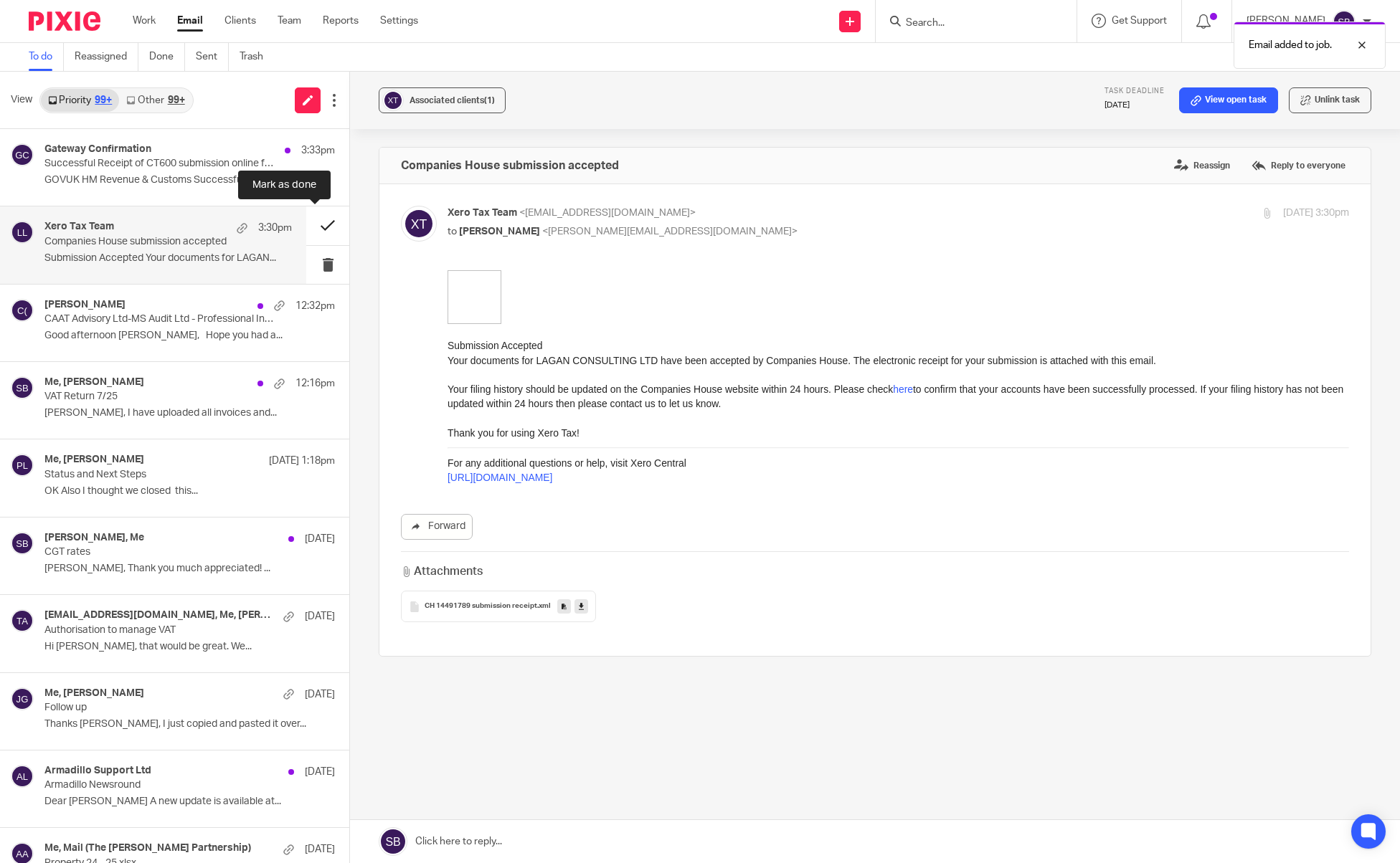
click at [316, 222] on button at bounding box center [328, 225] width 43 height 38
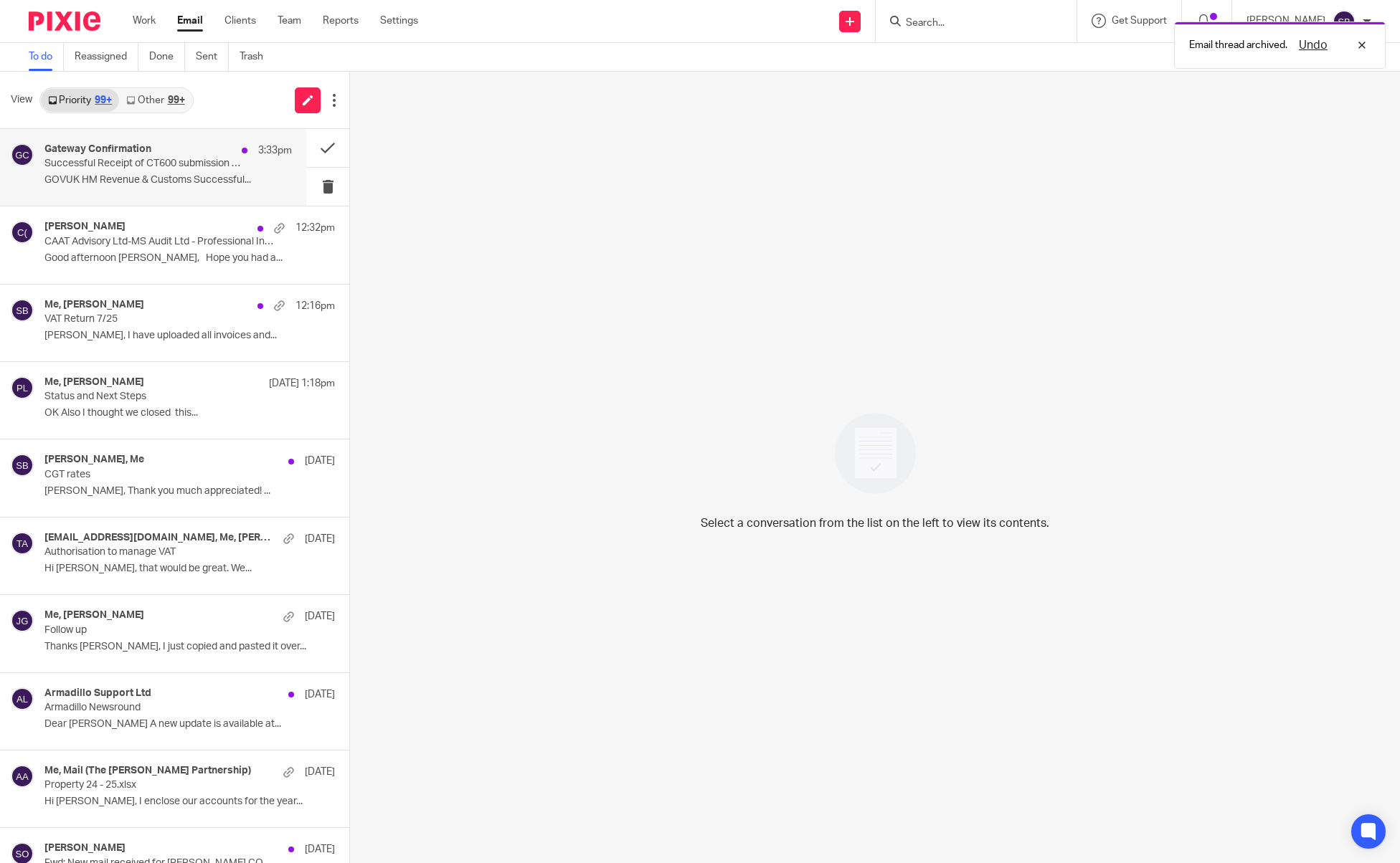
click at [180, 168] on p "Successful Receipt of CT600 submission online for Reference xxxxx12035" at bounding box center [143, 164] width 198 height 12
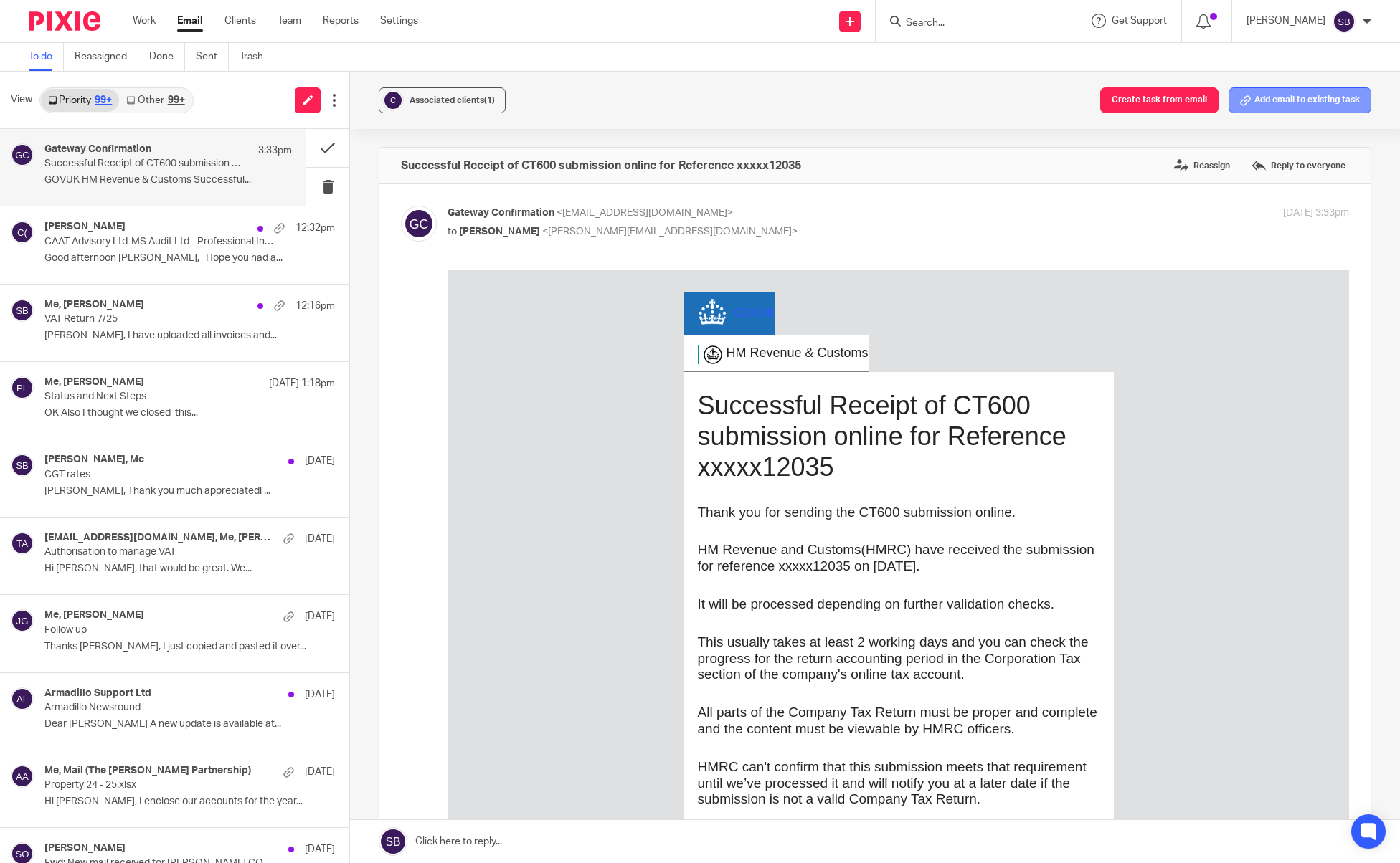
click at [1261, 97] on button "Add email to existing task" at bounding box center [1300, 100] width 142 height 25
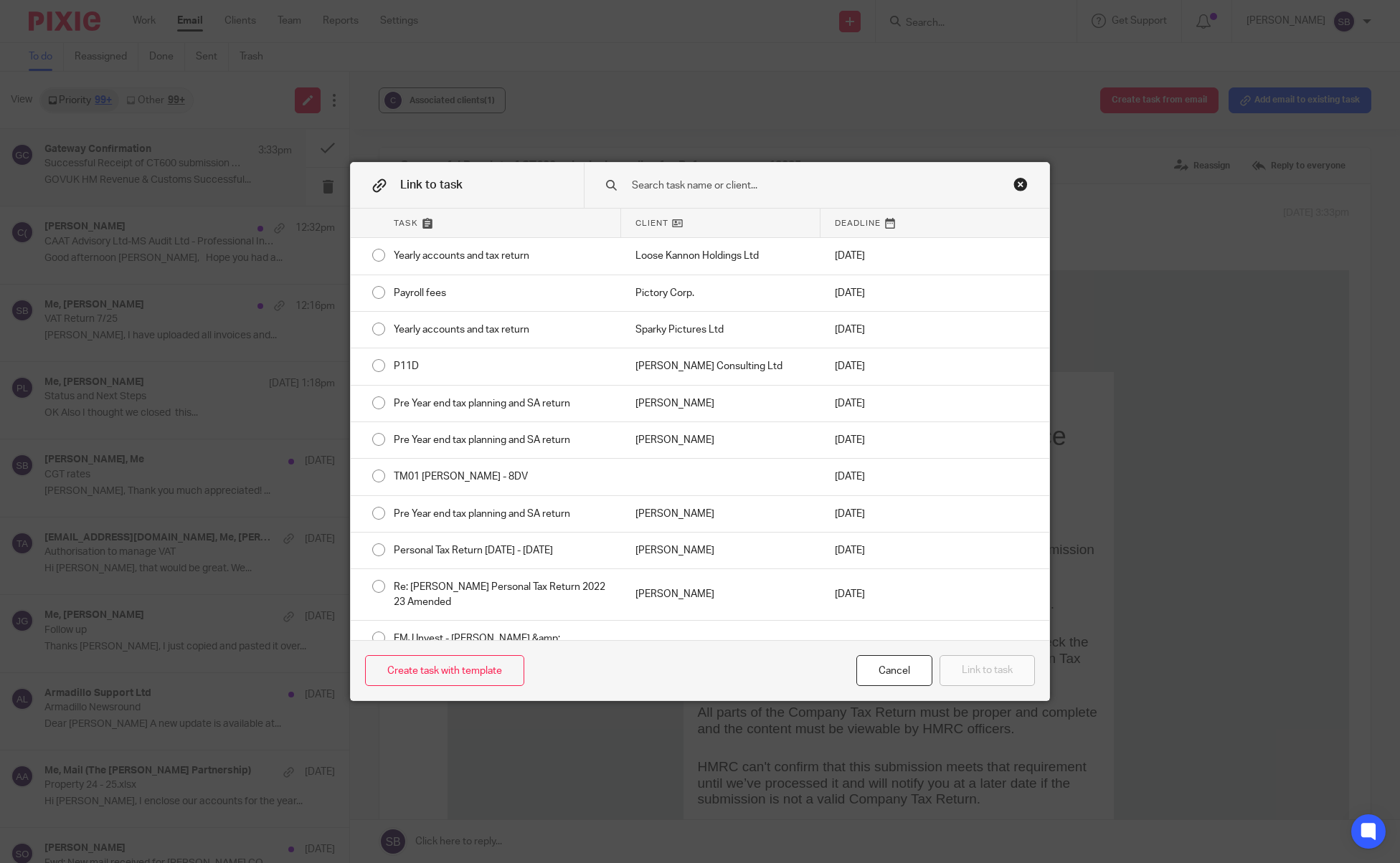
click at [883, 188] on input "text" at bounding box center [806, 185] width 351 height 16
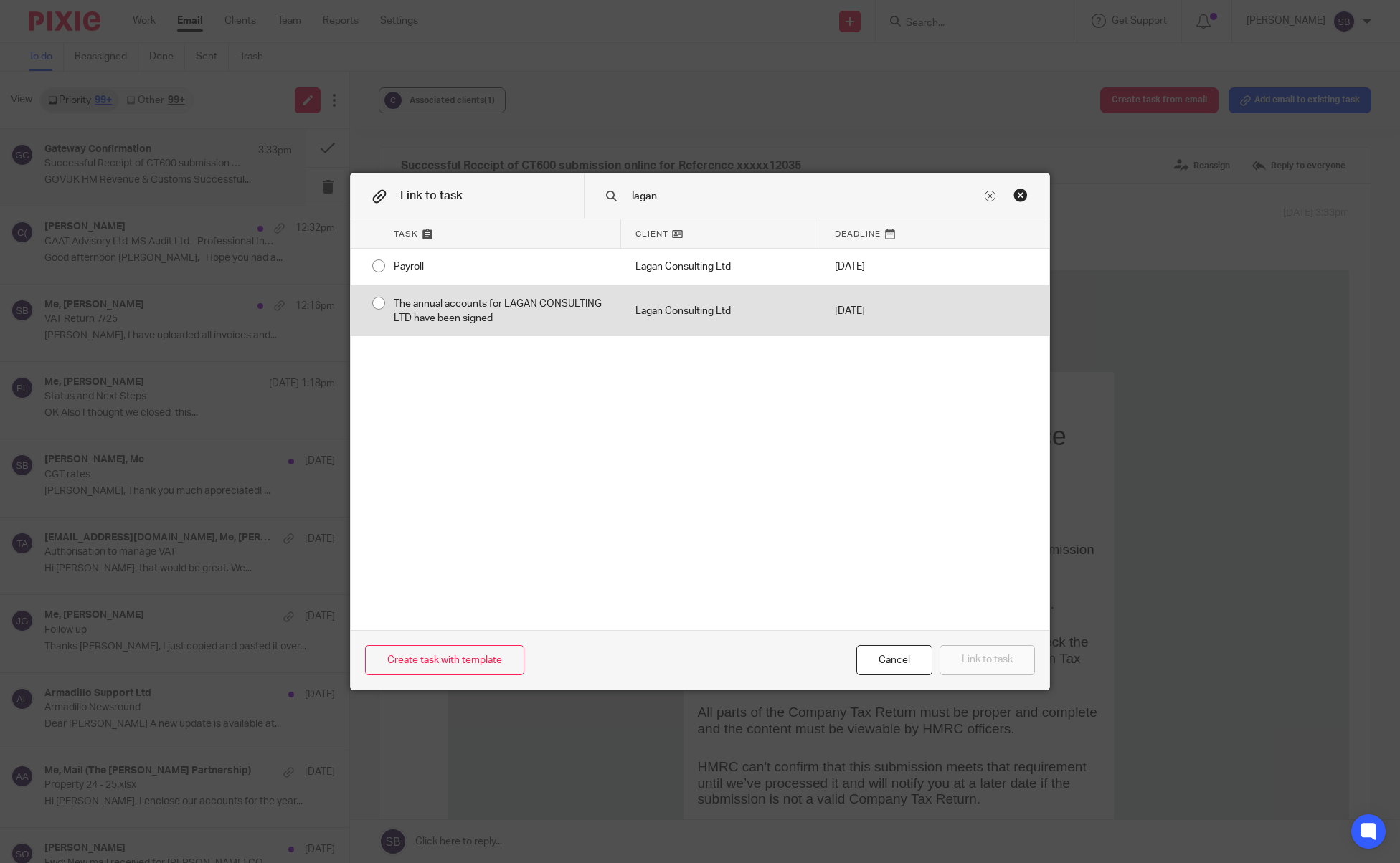
type input "lagan"
click at [711, 311] on div "Lagan Consulting Ltd" at bounding box center [721, 312] width 199 height 51
radio input "true"
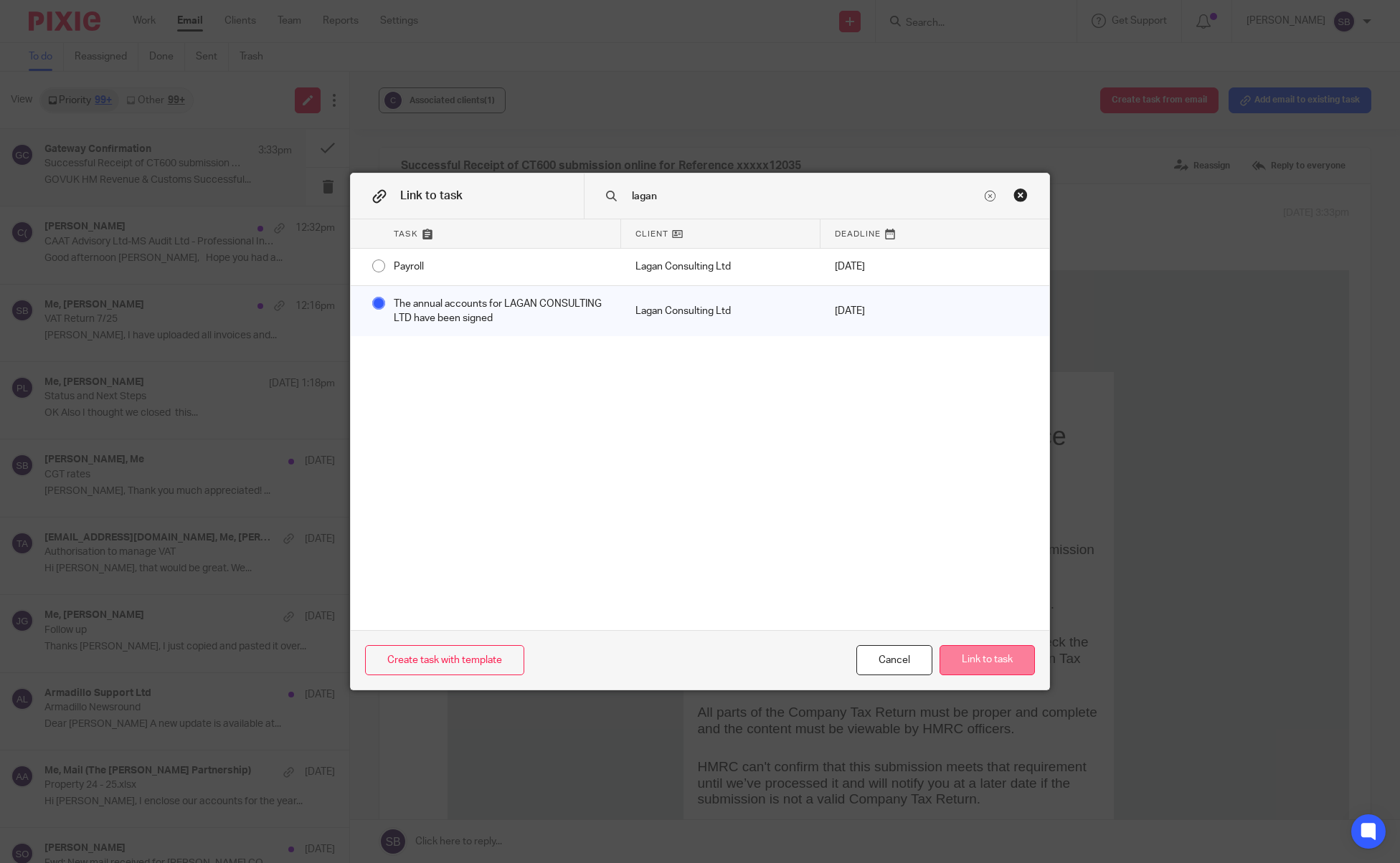
click at [981, 661] on button "Link to task" at bounding box center [987, 660] width 95 height 31
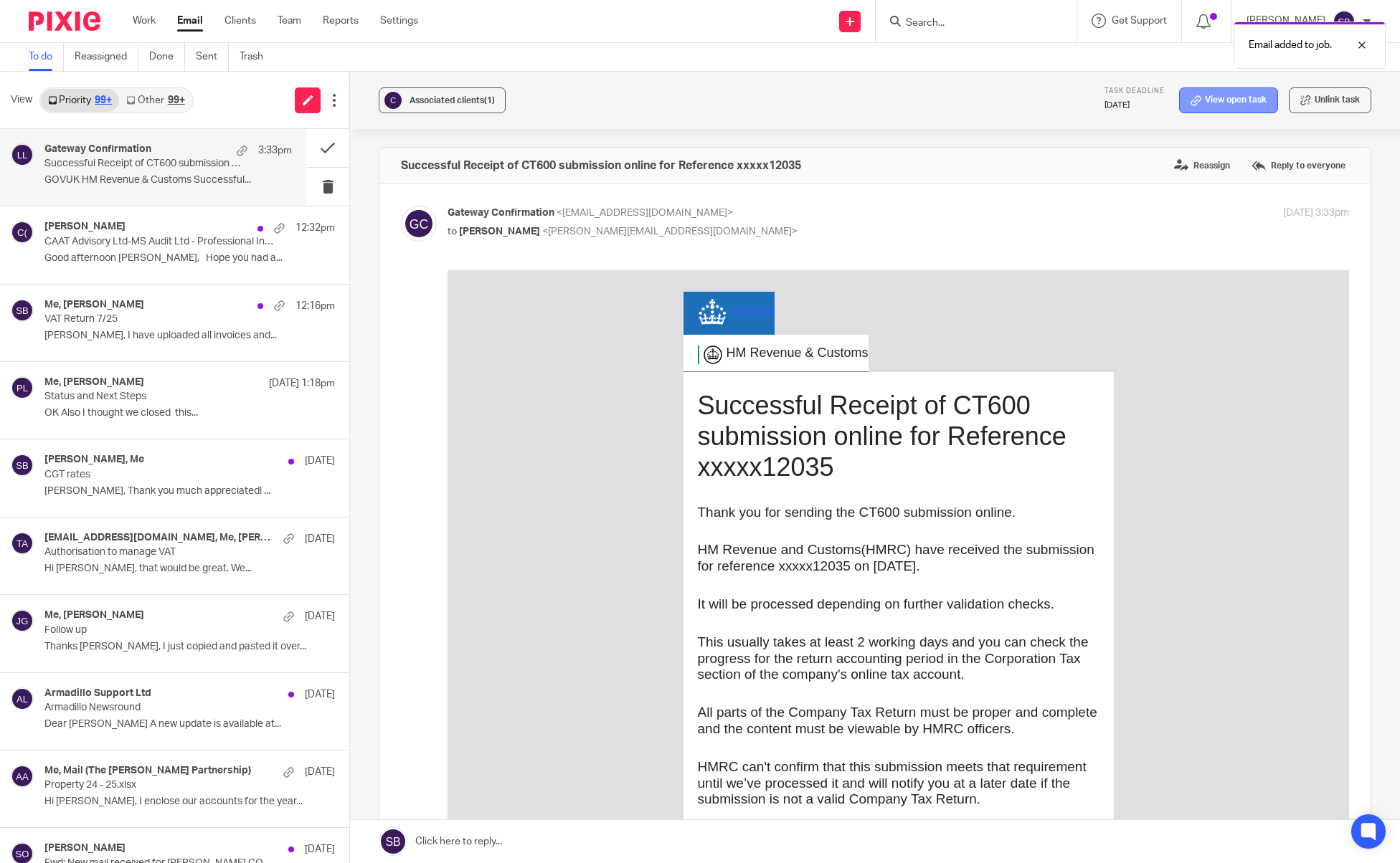
click at [1192, 100] on link "View open task" at bounding box center [1229, 100] width 99 height 25
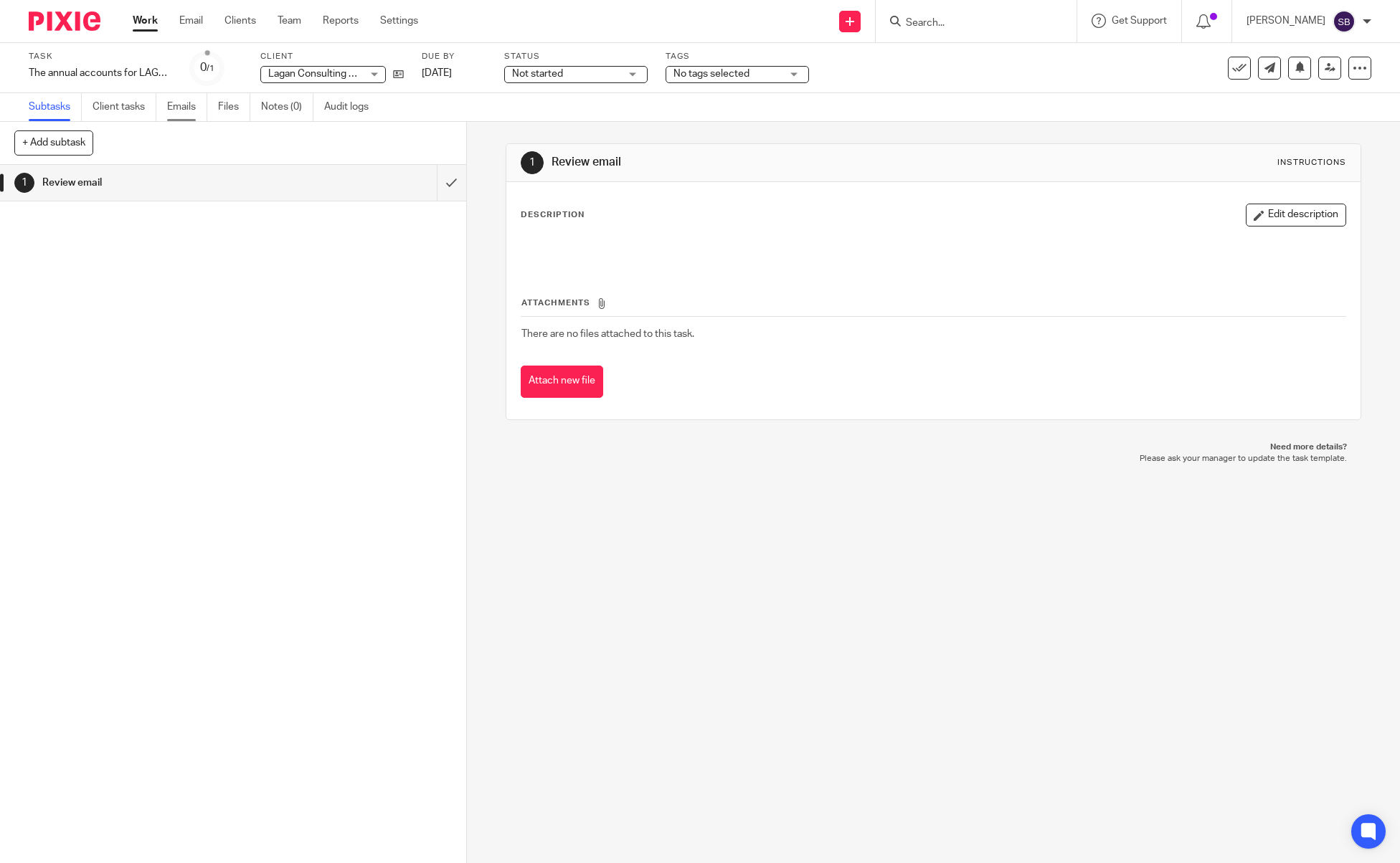
click at [187, 111] on link "Emails" at bounding box center [187, 106] width 40 height 28
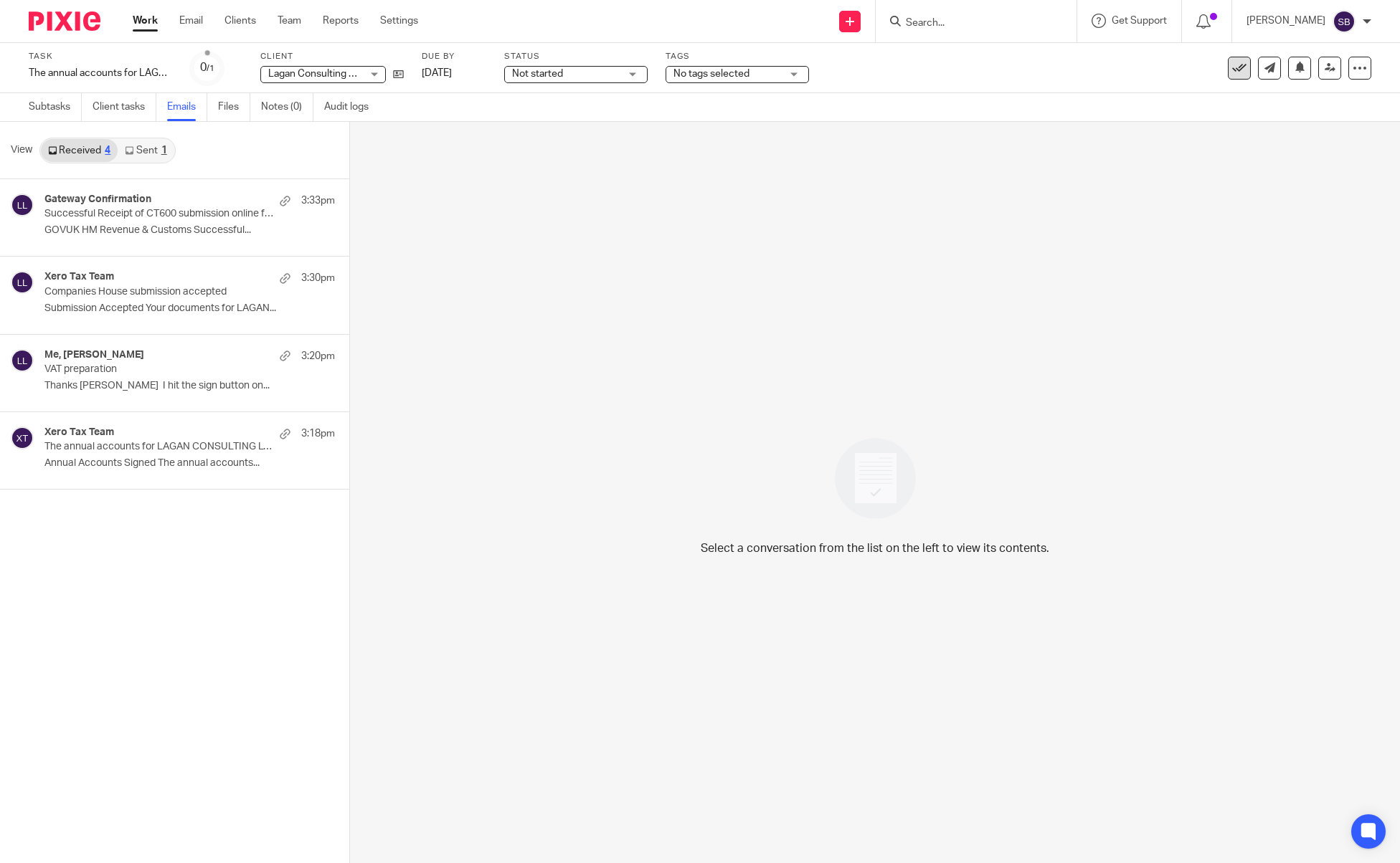
click at [1232, 69] on icon at bounding box center [1239, 67] width 14 height 14
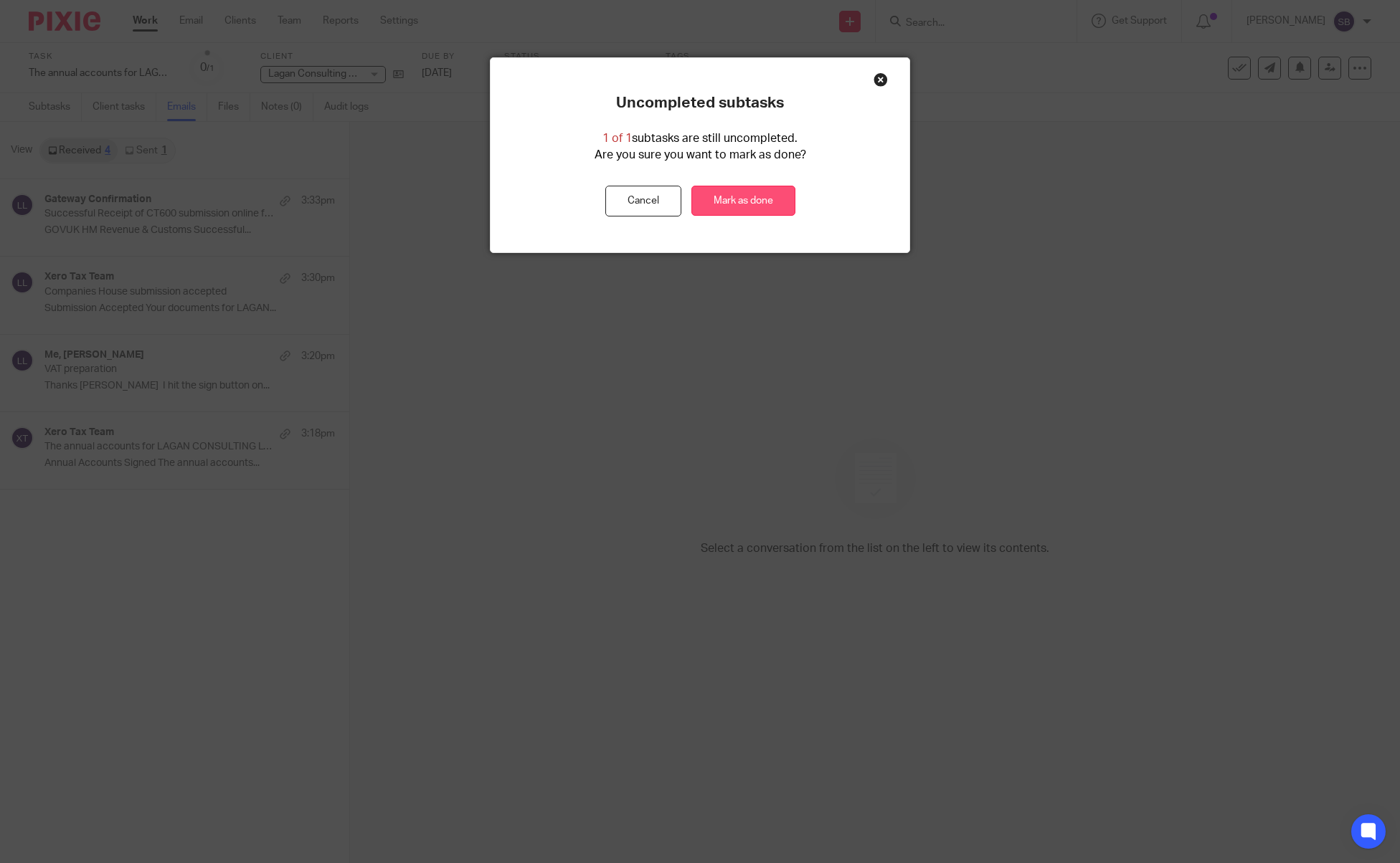
click at [723, 201] on link "Mark as done" at bounding box center [743, 201] width 104 height 31
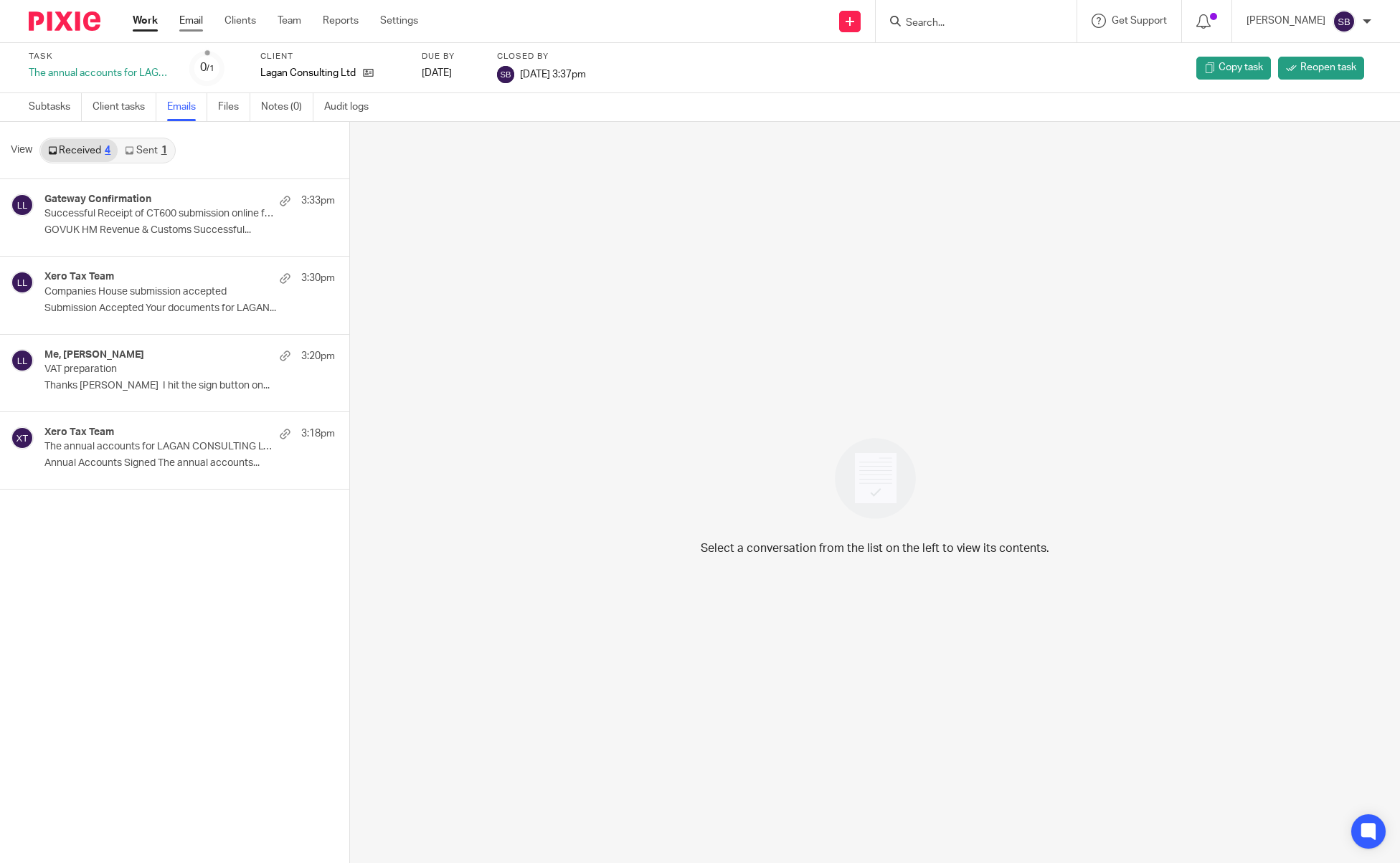
click at [196, 24] on link "Email" at bounding box center [191, 20] width 24 height 14
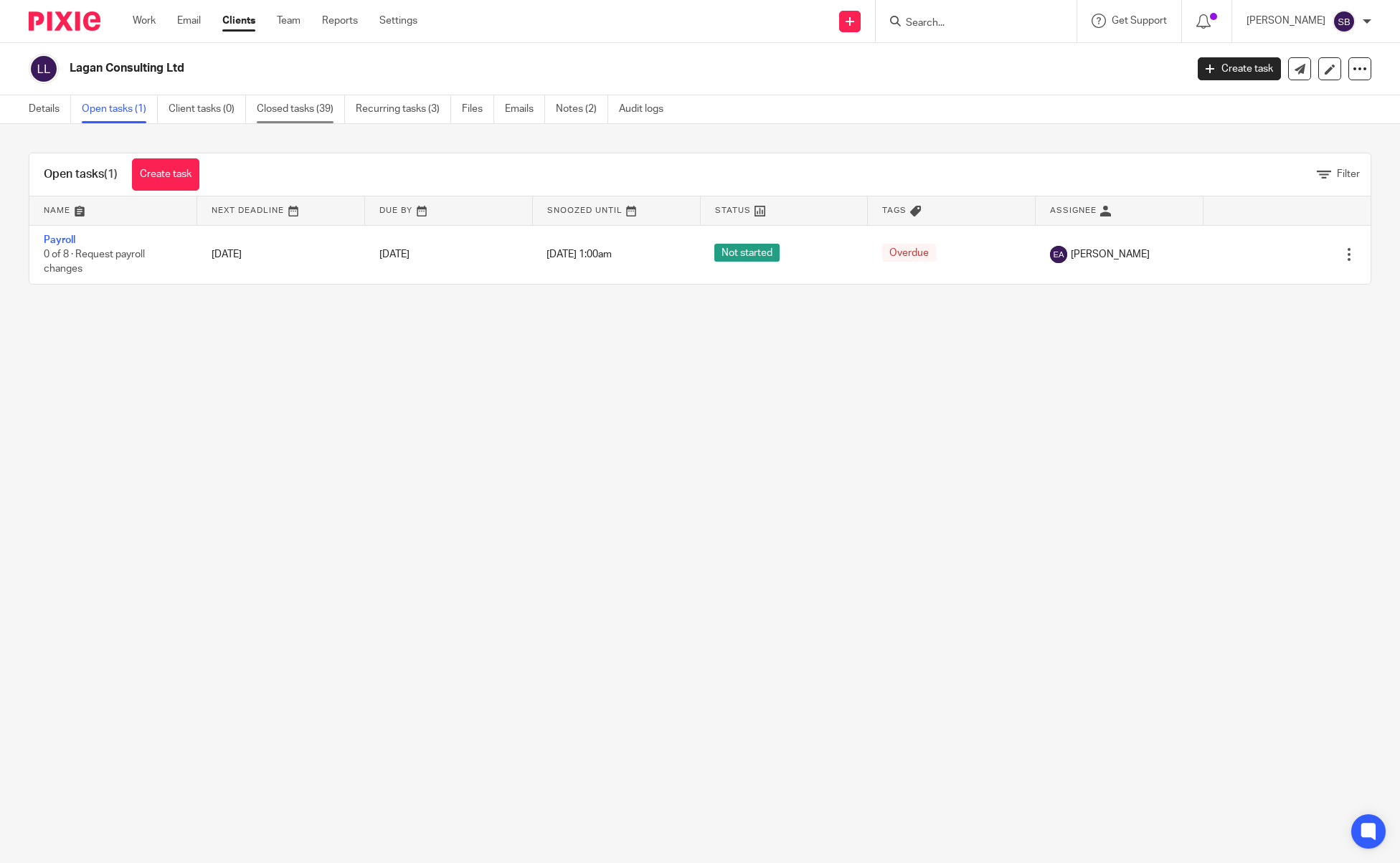
click at [279, 109] on link "Closed tasks (39)" at bounding box center [301, 109] width 88 height 28
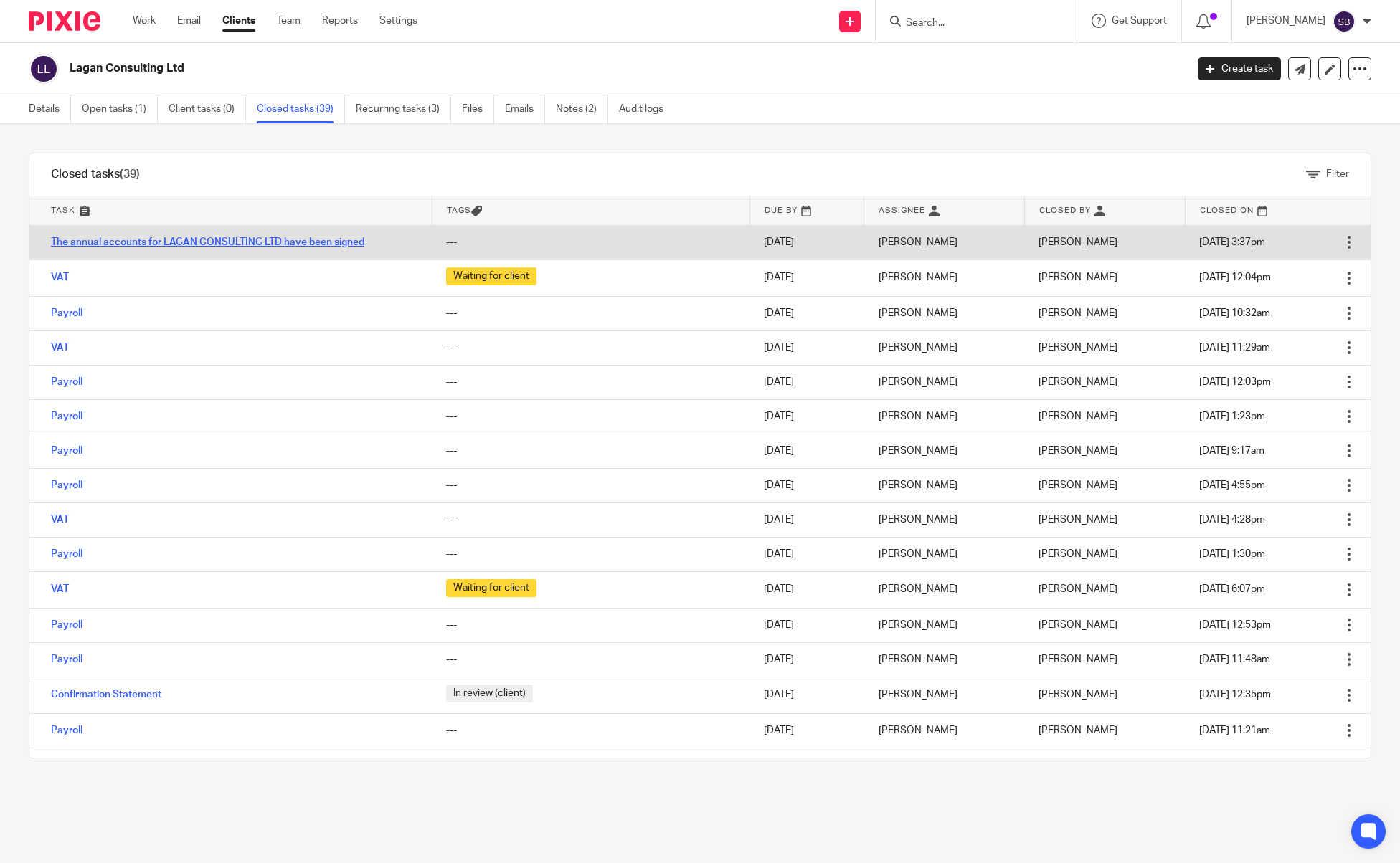
click at [241, 239] on link "The annual accounts for LAGAN CONSULTING LTD have been signed" at bounding box center [208, 242] width 313 height 10
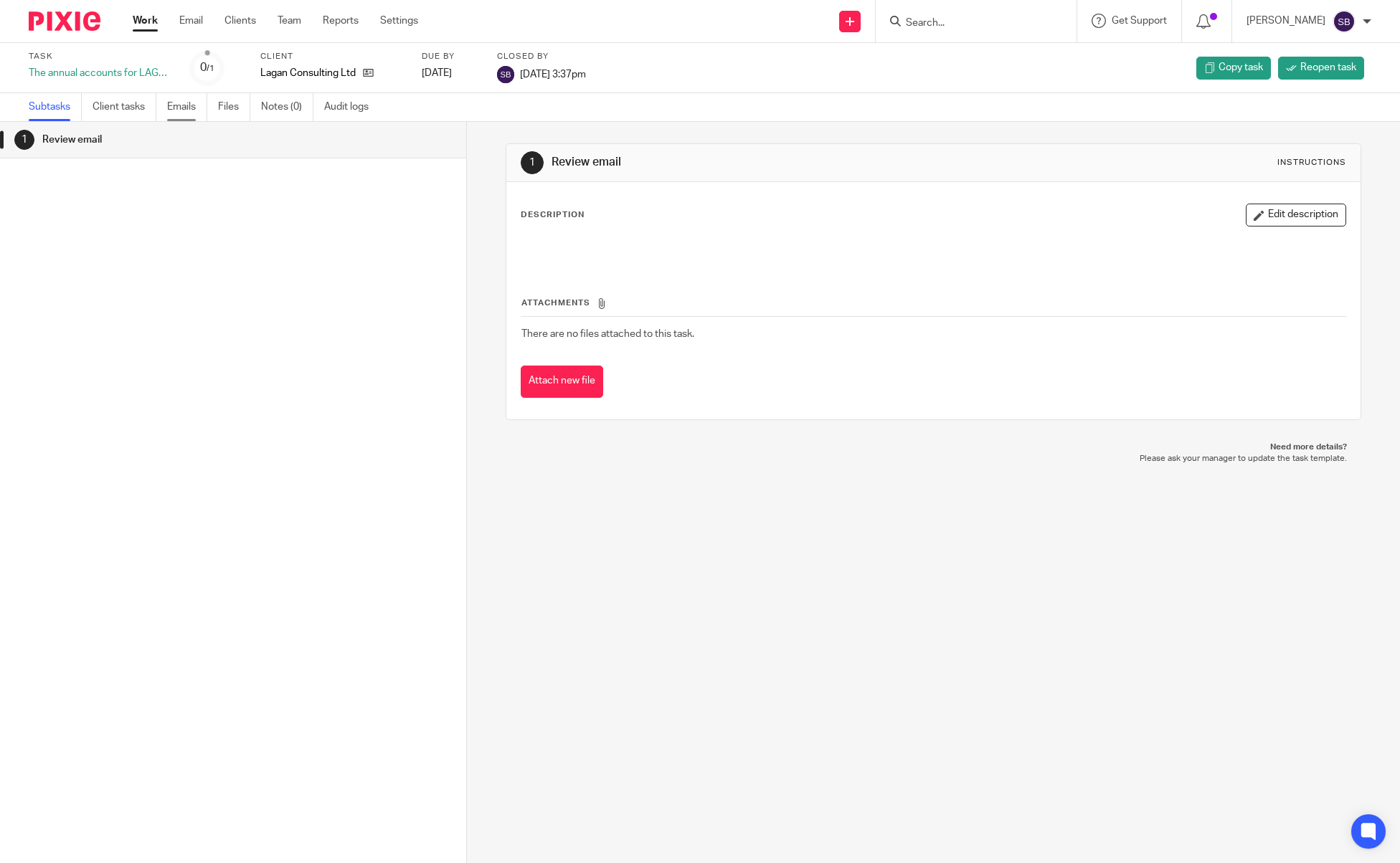
click at [192, 106] on link "Emails" at bounding box center [187, 106] width 40 height 28
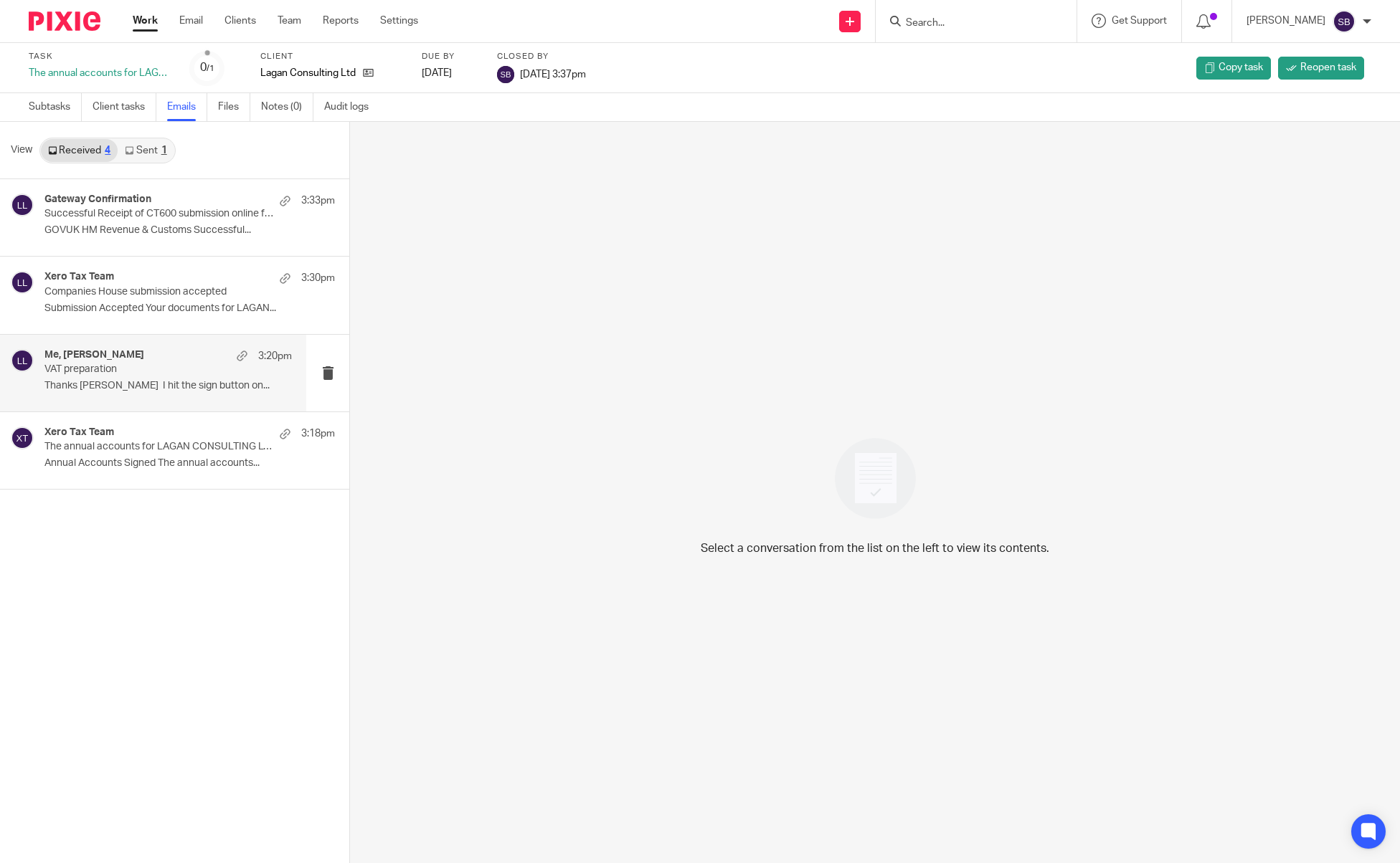
click at [82, 367] on p "VAT preparation" at bounding box center [143, 369] width 198 height 12
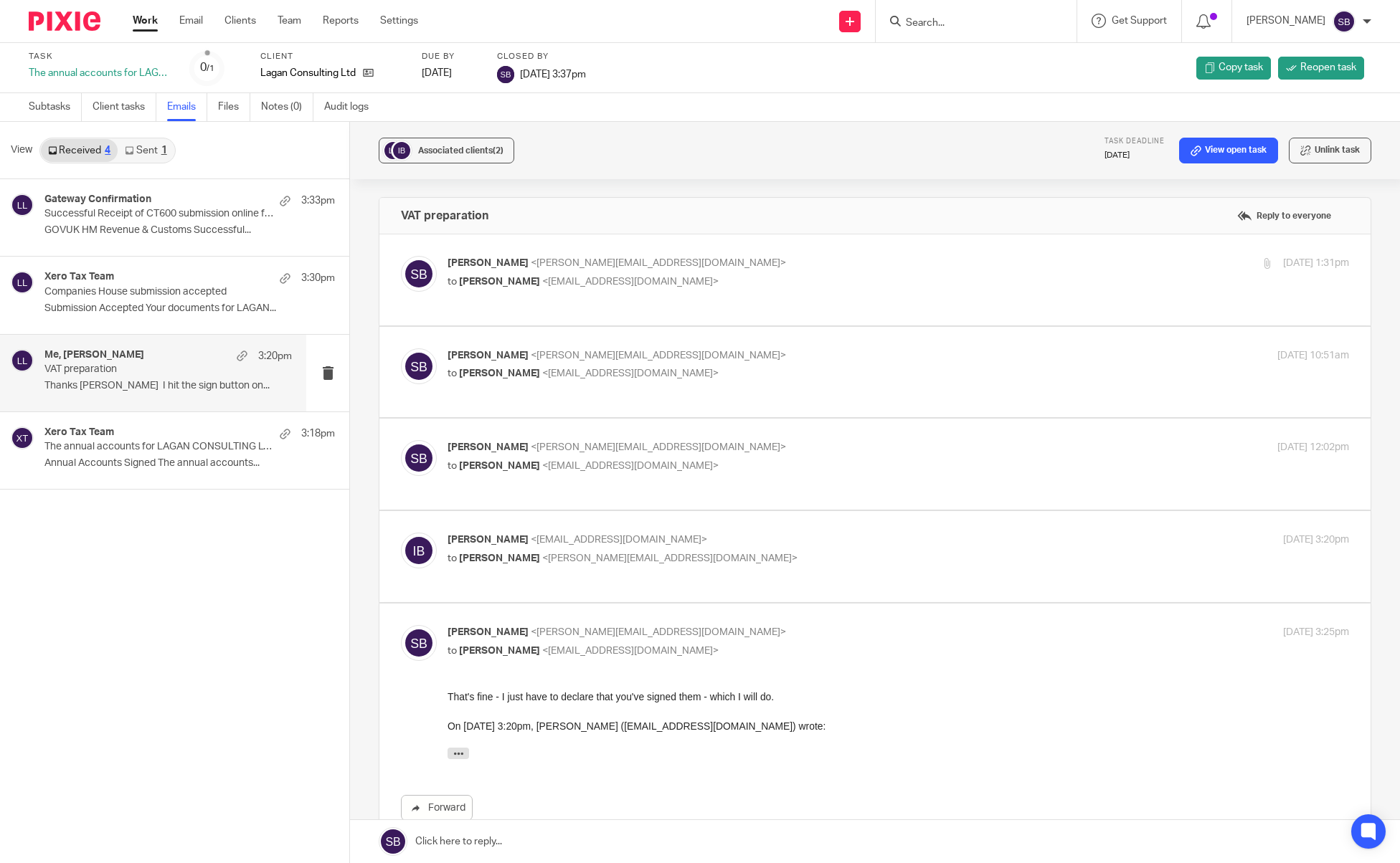
click at [478, 841] on link at bounding box center [875, 841] width 1050 height 43
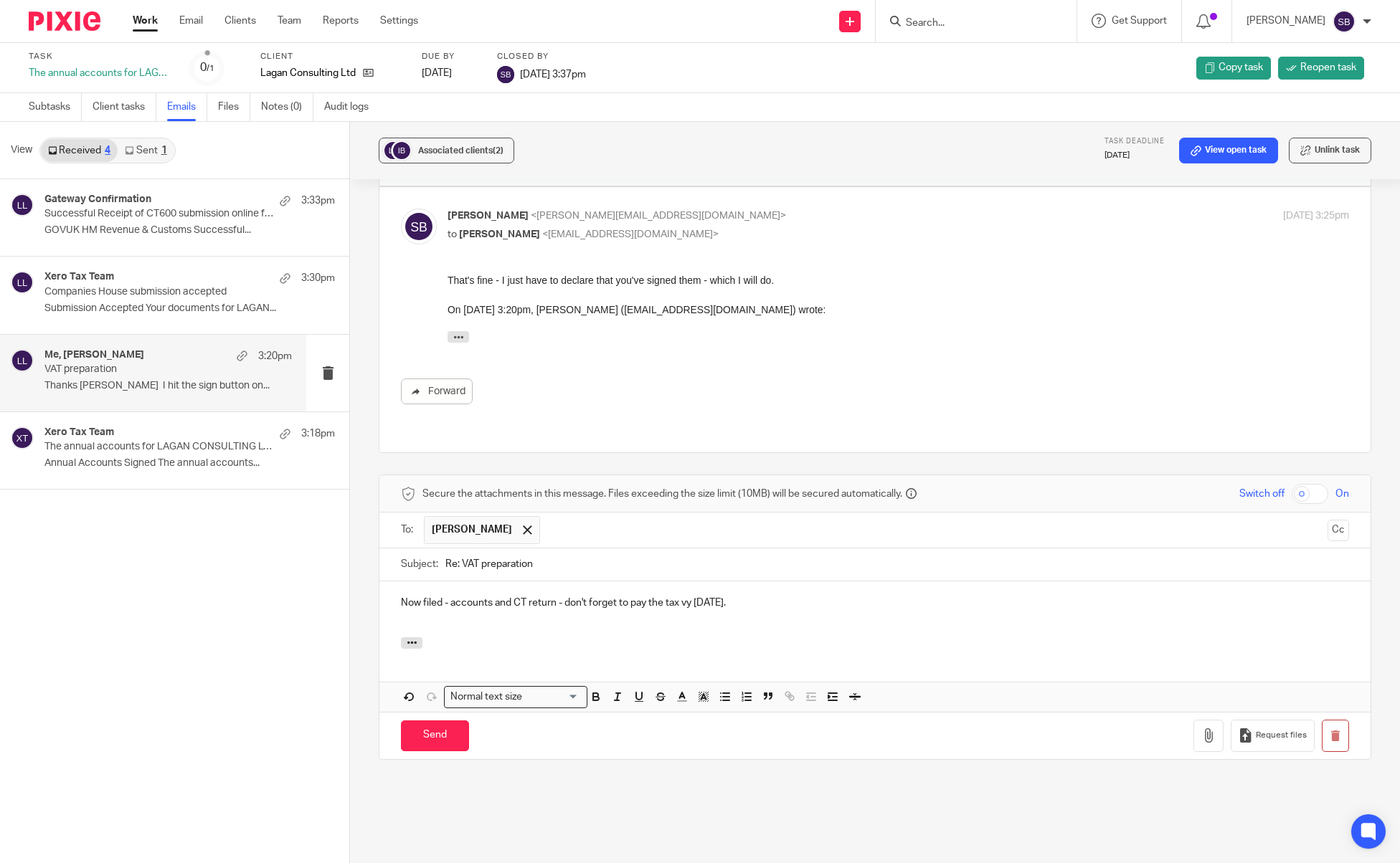
click at [683, 596] on p "Now filed - accounts and CT return - don't forget to pay the tax vy [DATE]." at bounding box center [875, 602] width 948 height 14
click at [686, 600] on div "Now filed - accounts and CT return - don't forget to pay the tax y [DATE]." at bounding box center [875, 609] width 992 height 56
click at [746, 585] on div "Now filed - accounts and CT return - don't forget to pay the tax y [DATE]." at bounding box center [875, 609] width 992 height 56
click at [450, 721] on input "Send" at bounding box center [435, 736] width 68 height 31
